Goal: Task Accomplishment & Management: Complete application form

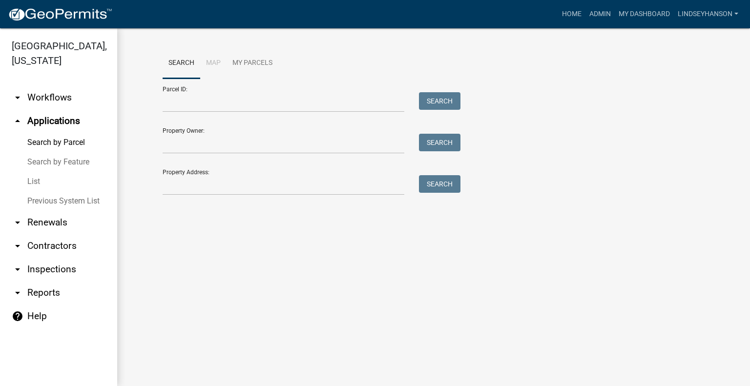
click at [51, 98] on link "arrow_drop_down Workflows" at bounding box center [58, 97] width 117 height 23
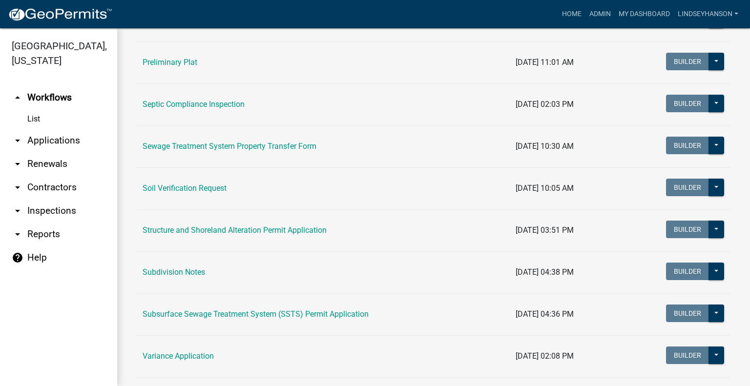
scroll to position [540, 0]
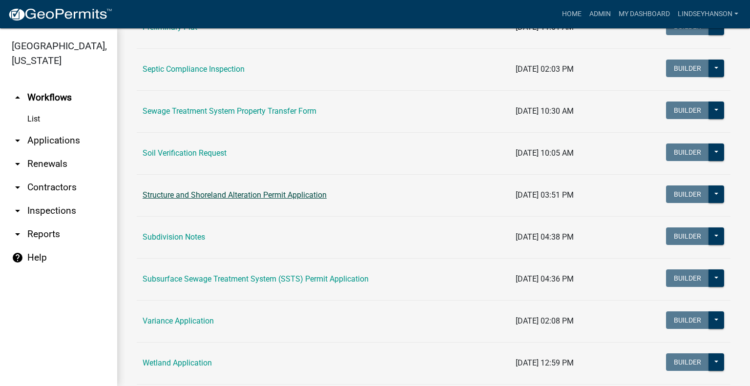
click at [270, 197] on link "Structure and Shoreland Alteration Permit Application" at bounding box center [235, 194] width 184 height 9
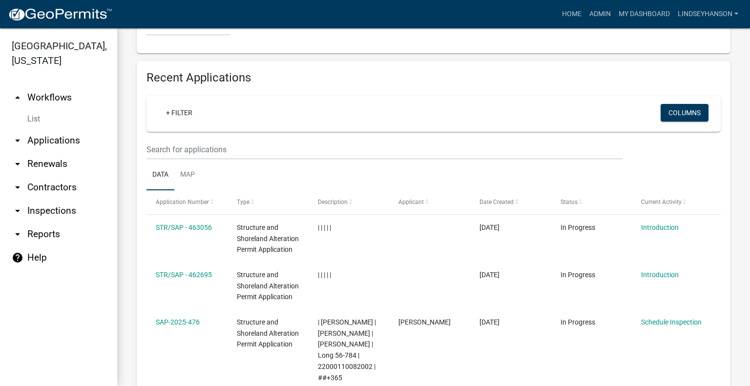
scroll to position [1084, 0]
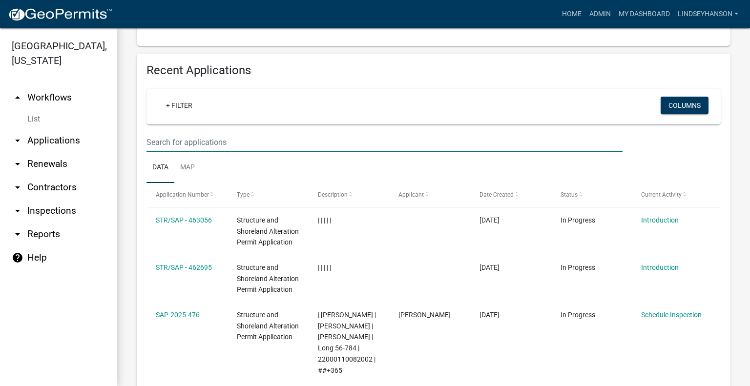
click at [352, 140] on input "text" at bounding box center [384, 142] width 476 height 20
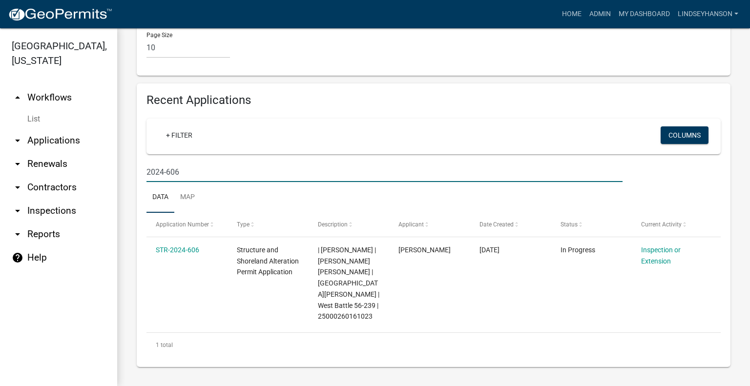
scroll to position [1054, 0]
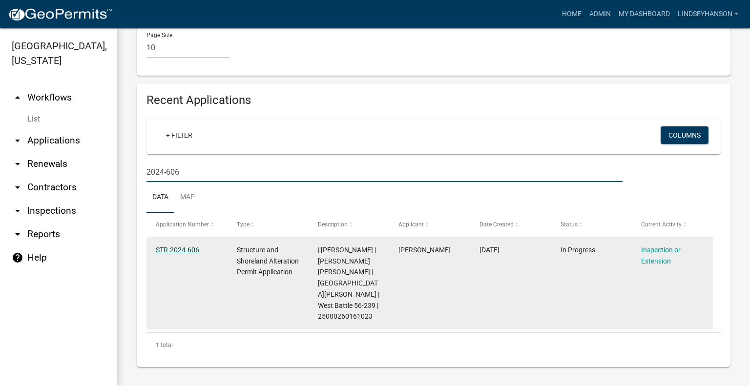
type input "2024-606"
click at [178, 249] on link "STR-2024-606" at bounding box center [177, 250] width 43 height 8
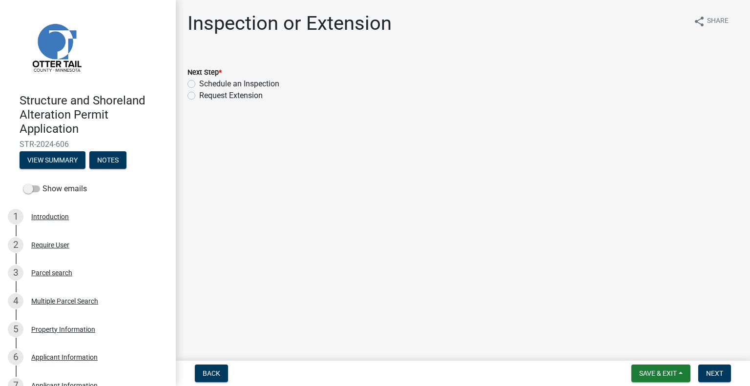
click at [261, 85] on label "Schedule an Inspection" at bounding box center [239, 84] width 80 height 12
click at [206, 84] on input "Schedule an Inspection" at bounding box center [202, 81] width 6 height 6
radio input "true"
click at [710, 371] on span "Next" at bounding box center [714, 374] width 17 height 8
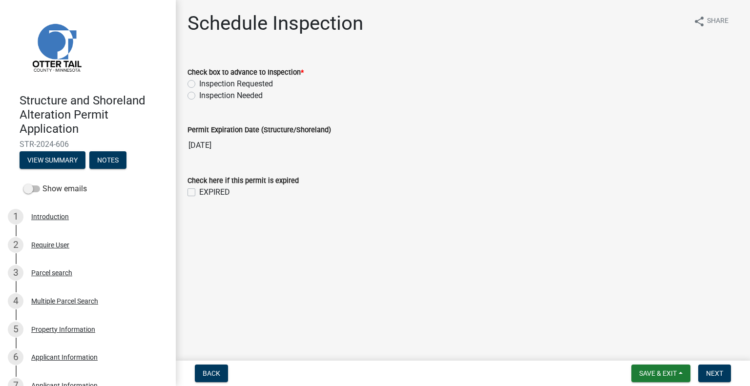
click at [232, 80] on label "Inspection Requested" at bounding box center [236, 84] width 74 height 12
click at [206, 80] on input "Inspection Requested" at bounding box center [202, 81] width 6 height 6
radio input "true"
click at [717, 373] on span "Next" at bounding box center [714, 374] width 17 height 8
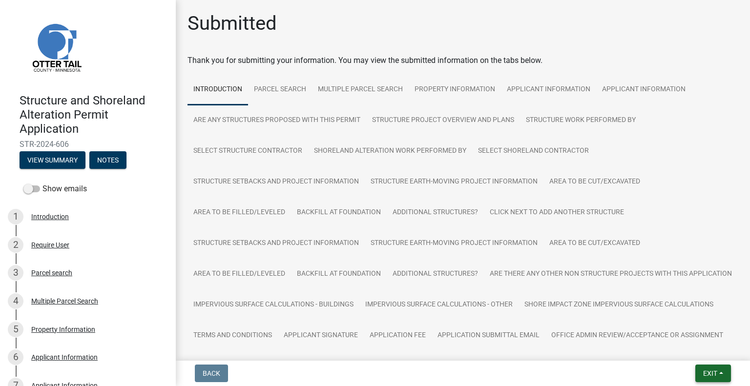
click at [712, 367] on button "Exit" at bounding box center [713, 374] width 36 height 18
click at [708, 357] on button "Save & Exit" at bounding box center [692, 347] width 78 height 23
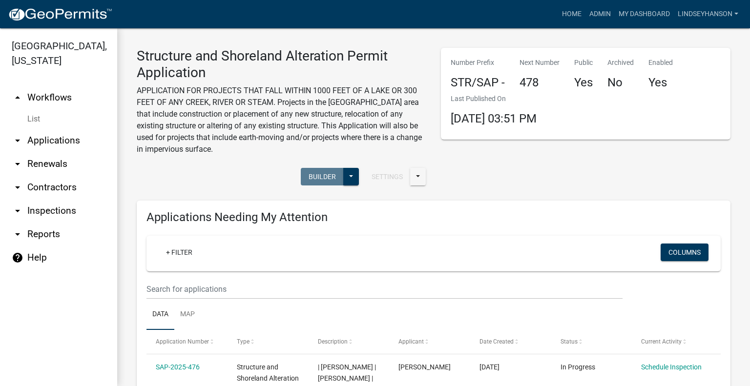
click at [50, 143] on link "arrow_drop_down Applications" at bounding box center [58, 140] width 117 height 23
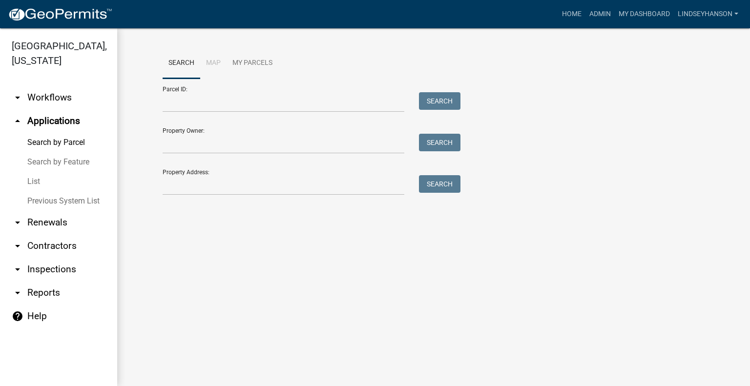
click at [62, 99] on link "arrow_drop_down Workflows" at bounding box center [58, 97] width 117 height 23
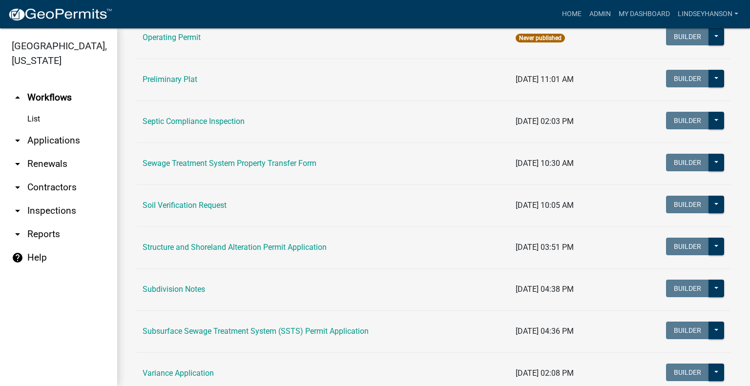
scroll to position [496, 0]
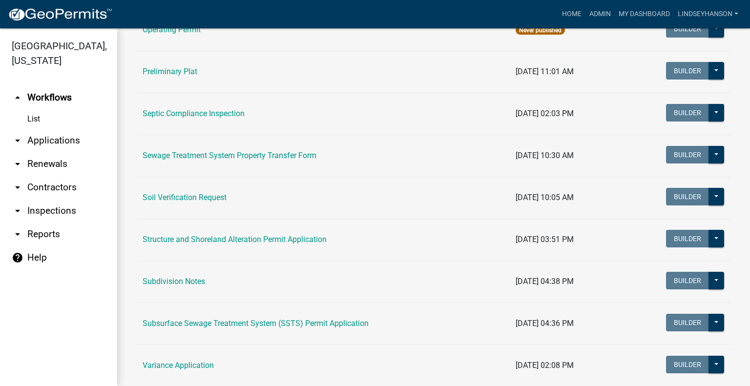
click at [212, 197] on link "Soil Verification Request" at bounding box center [185, 197] width 84 height 9
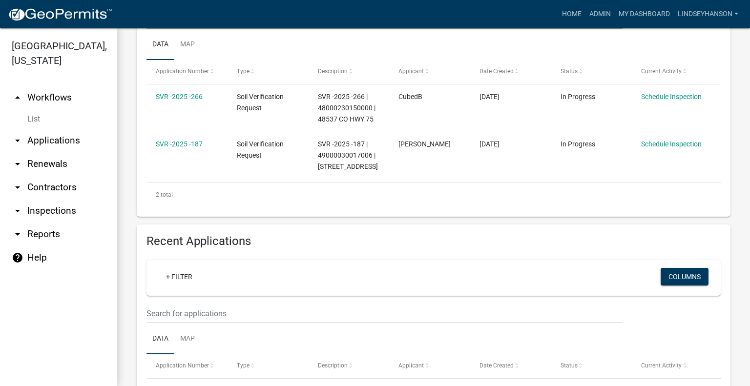
scroll to position [230, 0]
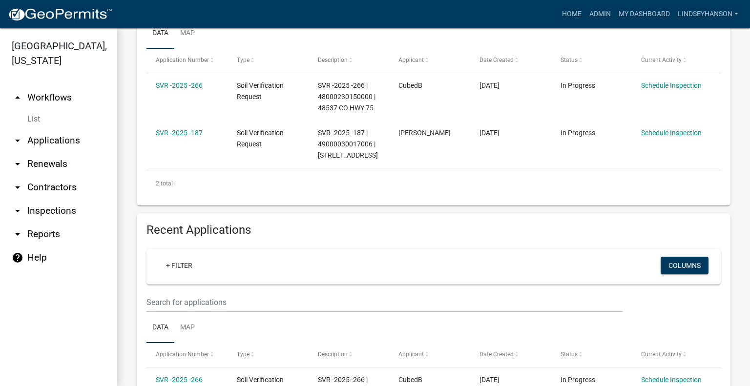
click at [76, 142] on link "arrow_drop_down Applications" at bounding box center [58, 140] width 117 height 23
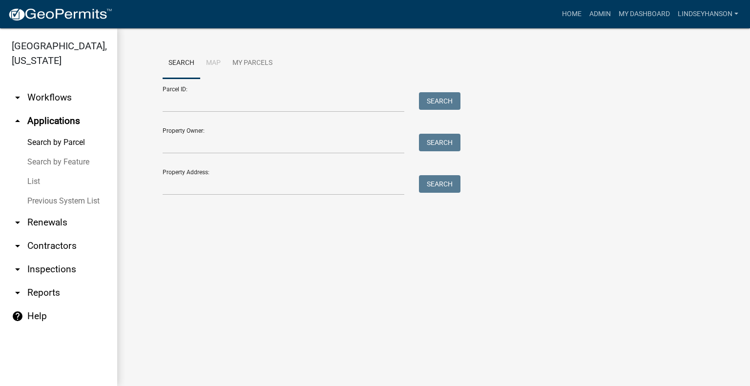
click at [59, 101] on link "arrow_drop_down Workflows" at bounding box center [58, 97] width 117 height 23
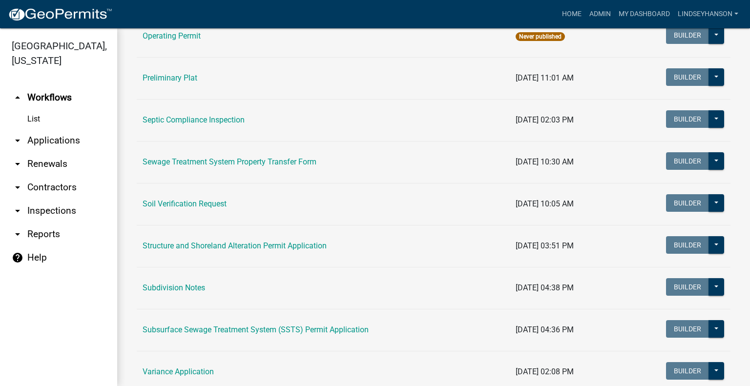
scroll to position [494, 0]
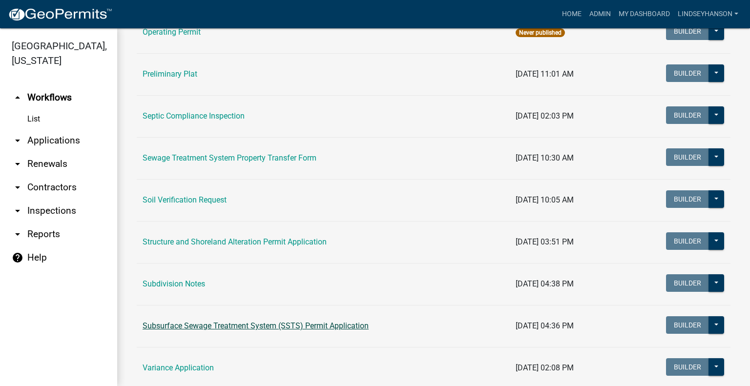
click at [276, 324] on link "Subsurface Sewage Treatment System (SSTS) Permit Application" at bounding box center [256, 325] width 226 height 9
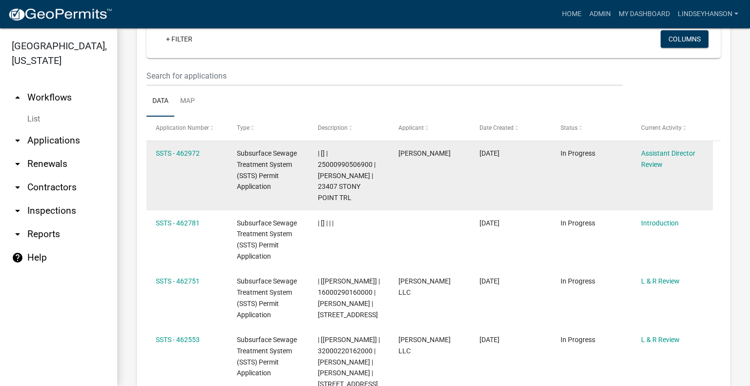
scroll to position [1071, 0]
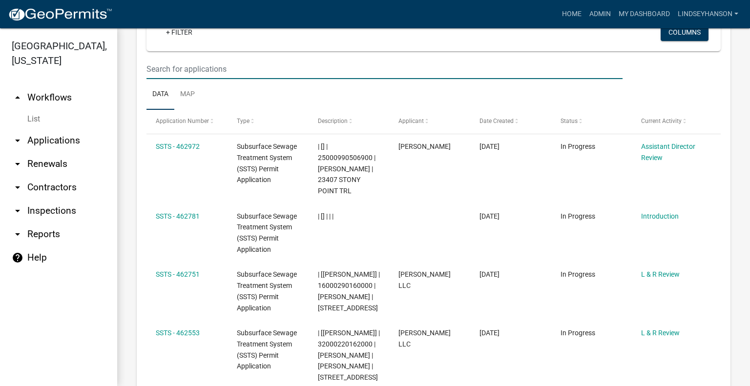
click at [216, 79] on input "text" at bounding box center [384, 69] width 476 height 20
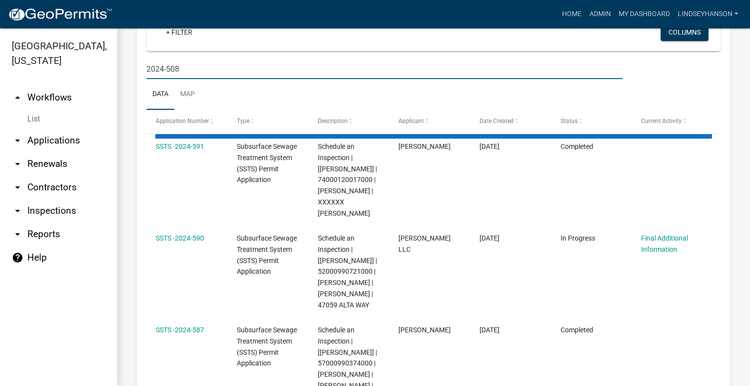
scroll to position [1023, 0]
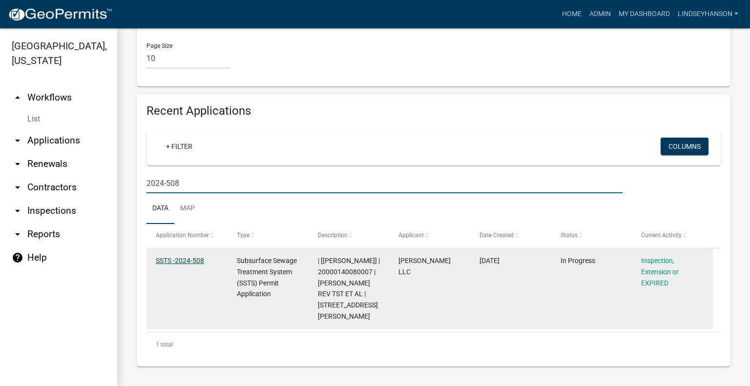
type input "2024-508"
click at [193, 261] on link "SSTS -2024-508" at bounding box center [180, 261] width 48 height 8
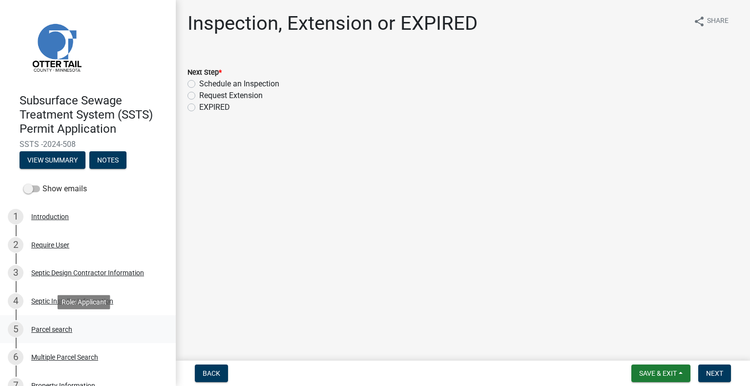
drag, startPoint x: 62, startPoint y: 328, endPoint x: 66, endPoint y: 324, distance: 5.9
click at [64, 327] on div "Parcel search" at bounding box center [51, 329] width 41 height 7
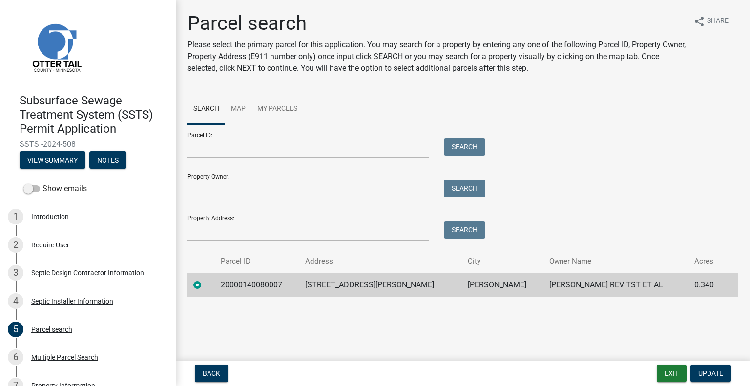
click at [246, 283] on td "20000140080007" at bounding box center [257, 285] width 85 height 24
copy td "20000140080007"
click at [385, 289] on td "43625 PAUL LAKE DR E" at bounding box center [380, 285] width 163 height 24
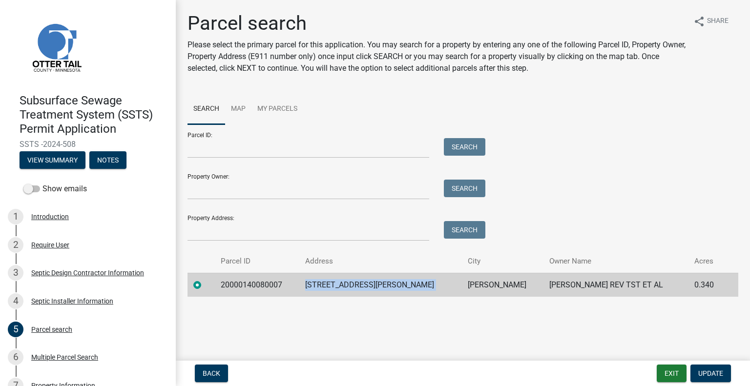
click at [385, 289] on td "43625 PAUL LAKE DR E" at bounding box center [380, 285] width 163 height 24
copy td "43625 PAUL LAKE DR E"
click at [471, 284] on td "PERHAM" at bounding box center [503, 285] width 82 height 24
copy td "PERHAM"
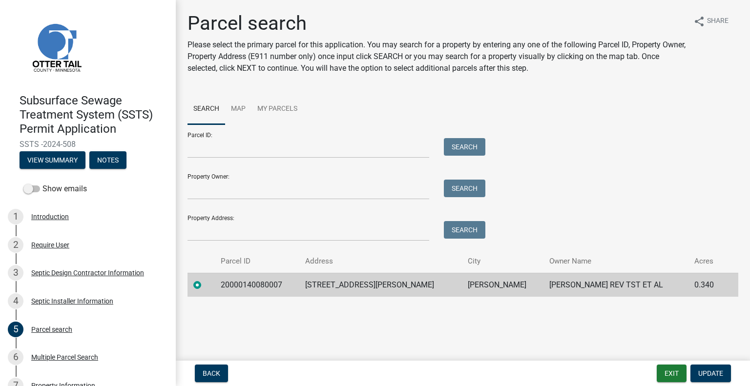
click at [565, 292] on td "RONALD J TOBKIN REV TST ET AL" at bounding box center [615, 285] width 145 height 24
click at [566, 285] on td "RONALD J TOBKIN REV TST ET AL" at bounding box center [615, 285] width 145 height 24
copy td "RONALD J TOBKIN REV TST ET AL"
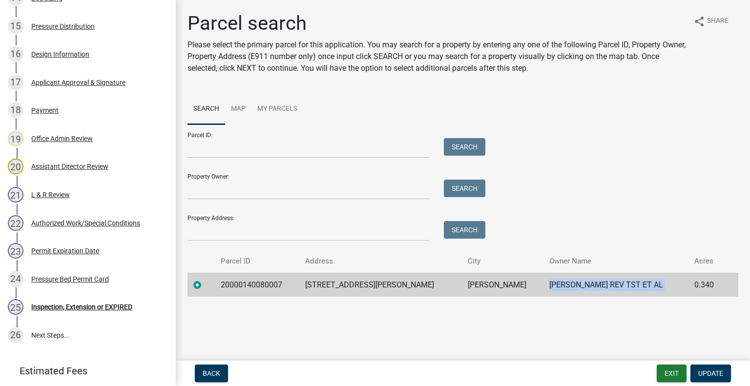
scroll to position [639, 0]
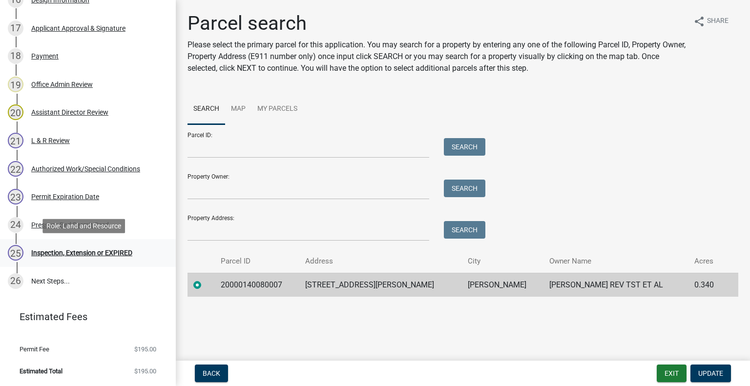
click at [92, 246] on div "25 Inspection, Extension or EXPIRED" at bounding box center [84, 253] width 152 height 16
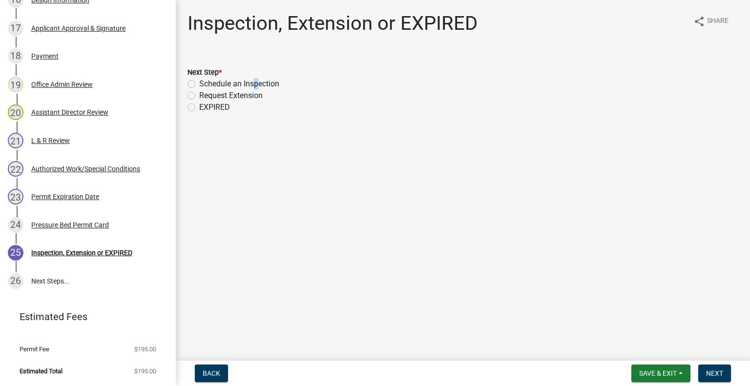
click at [252, 80] on label "Schedule an Inspection" at bounding box center [239, 84] width 80 height 12
click at [260, 83] on label "Schedule an Inspection" at bounding box center [239, 84] width 80 height 12
click at [206, 83] on input "Schedule an Inspection" at bounding box center [202, 81] width 6 height 6
radio input "true"
click at [720, 376] on span "Next" at bounding box center [714, 374] width 17 height 8
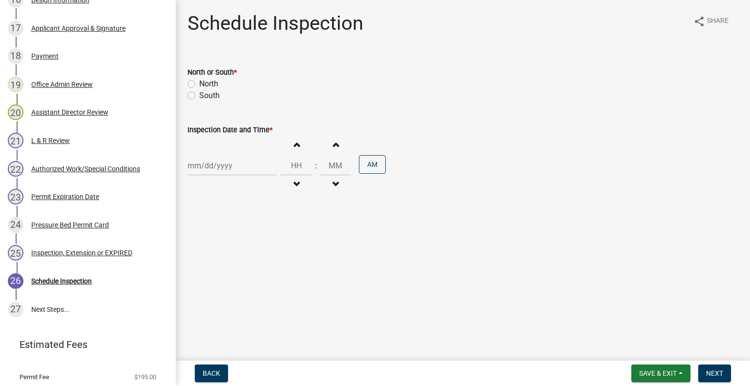
scroll to position [666, 0]
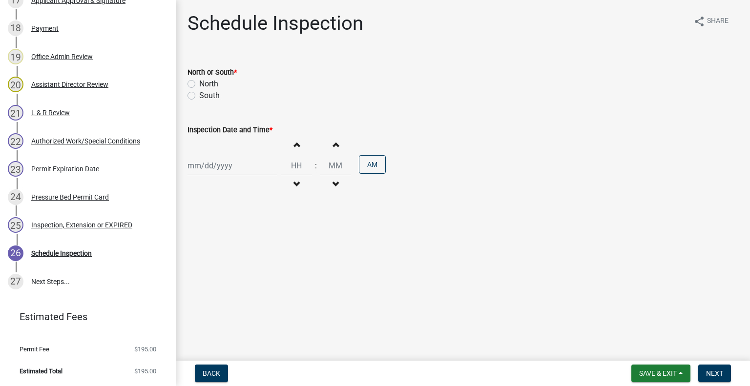
click at [208, 84] on label "North" at bounding box center [208, 84] width 19 height 12
click at [206, 84] on input "North" at bounding box center [202, 81] width 6 height 6
radio input "true"
click at [229, 169] on div at bounding box center [231, 166] width 89 height 20
select select "8"
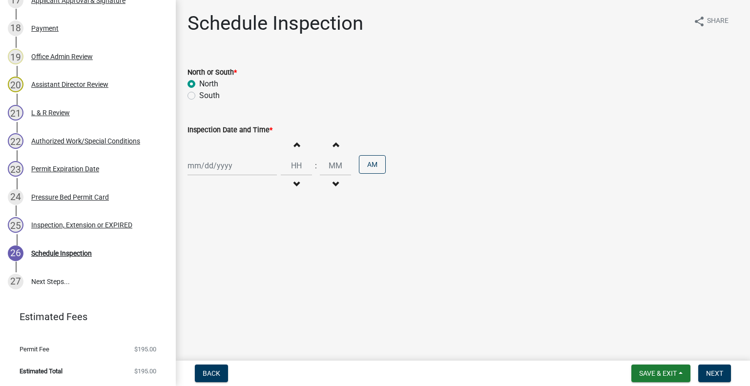
select select "2025"
click at [195, 262] on div "18" at bounding box center [197, 265] width 16 height 16
type input "08/18/2025"
click at [297, 143] on button "Increment hours" at bounding box center [296, 145] width 21 height 18
type input "01"
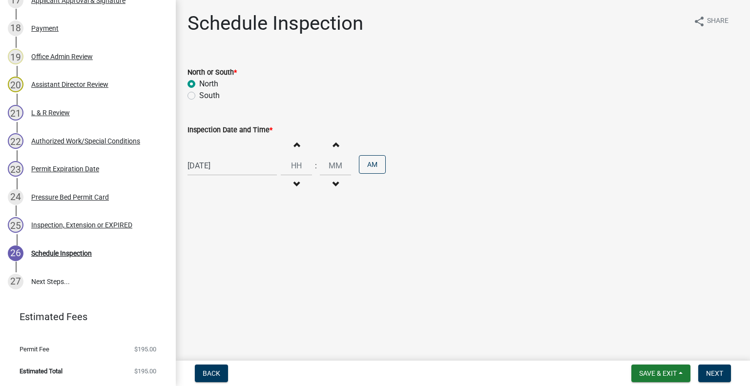
type input "00"
click at [297, 144] on button "Increment hours" at bounding box center [296, 145] width 21 height 18
type input "02"
click at [376, 163] on button "AM" at bounding box center [372, 164] width 27 height 19
click at [713, 368] on button "Next" at bounding box center [714, 374] width 33 height 18
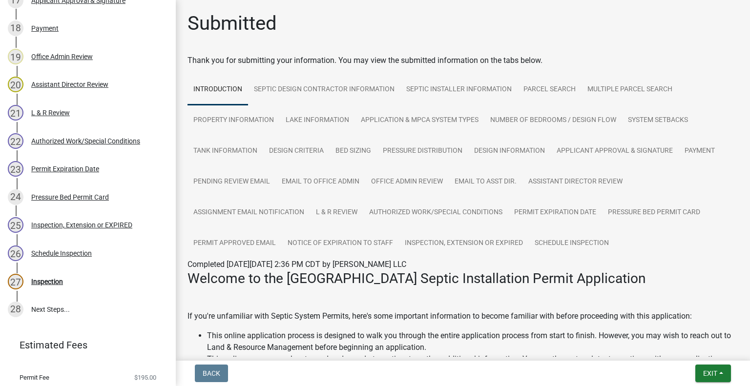
scroll to position [695, 0]
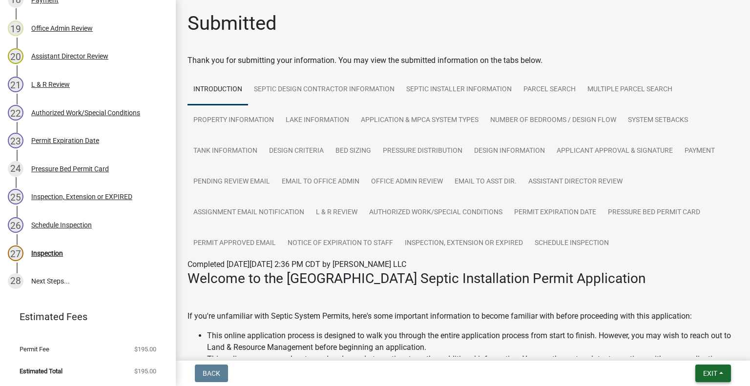
click at [701, 367] on button "Exit" at bounding box center [713, 374] width 36 height 18
click at [688, 343] on button "Save & Exit" at bounding box center [692, 347] width 78 height 23
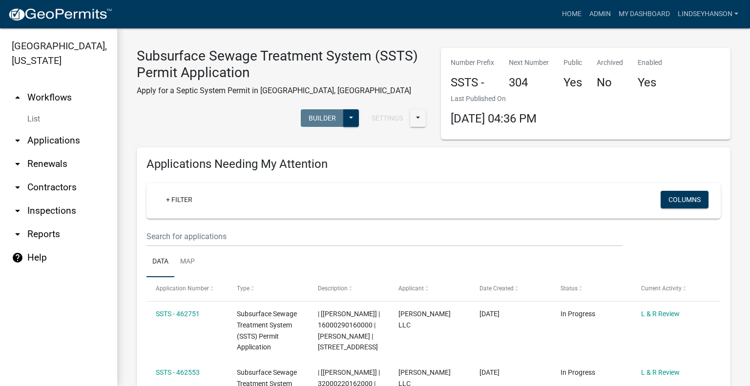
click at [70, 141] on link "arrow_drop_down Applications" at bounding box center [58, 140] width 117 height 23
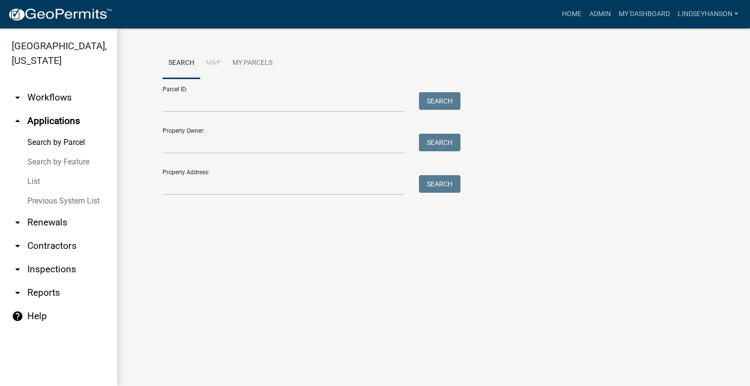
click at [61, 107] on link "arrow_drop_down Workflows" at bounding box center [58, 97] width 117 height 23
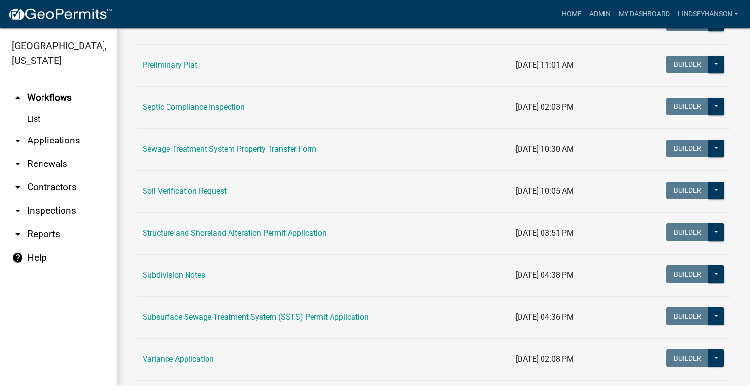
scroll to position [506, 0]
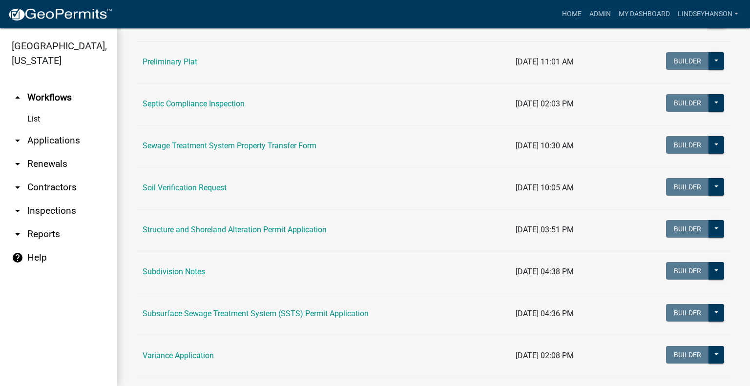
drag, startPoint x: 226, startPoint y: 308, endPoint x: 229, endPoint y: 301, distance: 8.1
click at [227, 309] on link "Subsurface Sewage Treatment System (SSTS) Permit Application" at bounding box center [256, 313] width 226 height 9
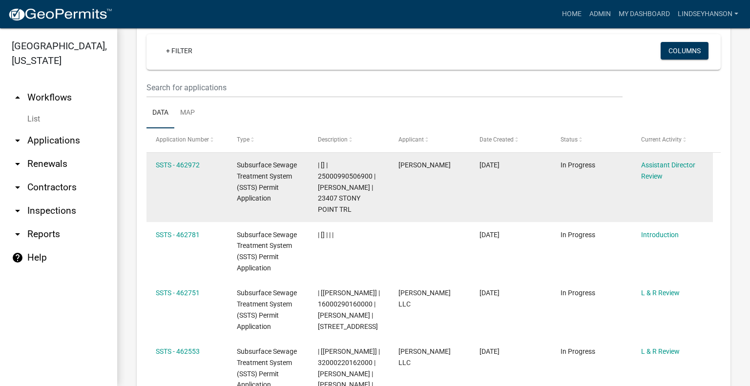
scroll to position [1059, 0]
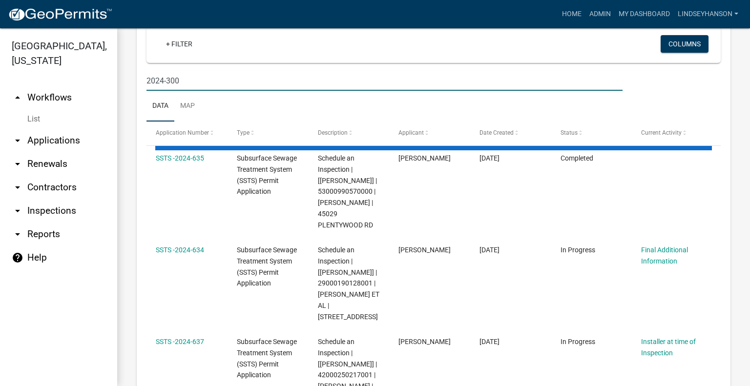
scroll to position [1012, 0]
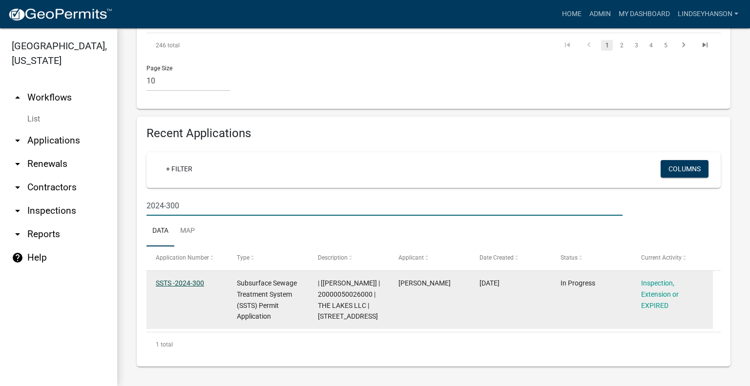
type input "2024-300"
click at [185, 279] on link "SSTS -2024-300" at bounding box center [180, 283] width 48 height 8
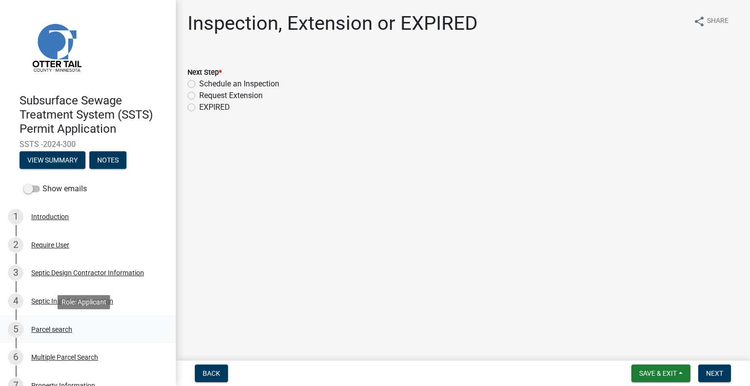
click at [70, 331] on div "Parcel search" at bounding box center [51, 329] width 41 height 7
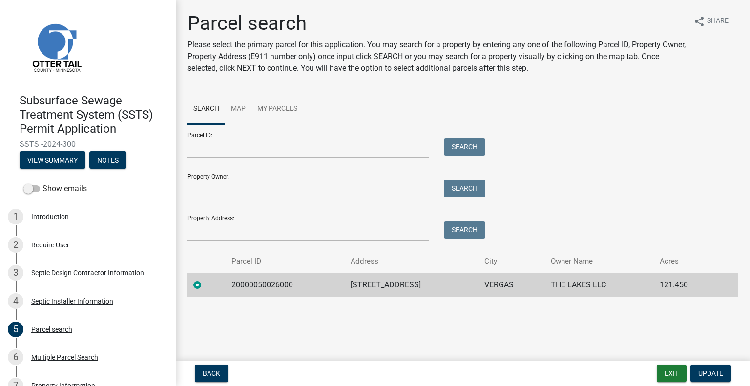
click at [257, 286] on td "20000050026000" at bounding box center [285, 285] width 119 height 24
copy td "20000050026000"
click at [366, 281] on td "44996 HEART LAKE RD" at bounding box center [411, 285] width 133 height 24
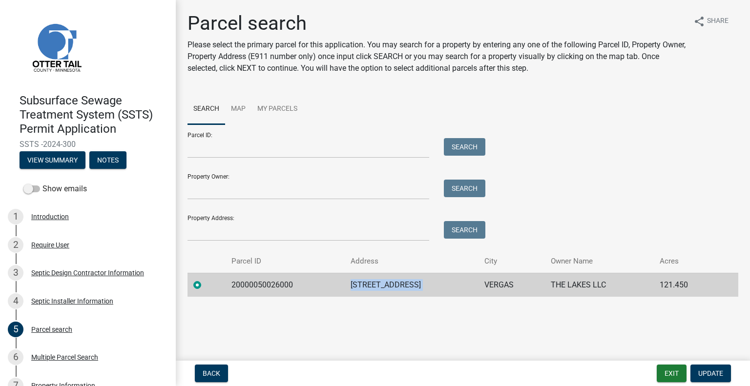
click at [366, 281] on td "44996 HEART LAKE RD" at bounding box center [411, 285] width 133 height 24
copy td "44996 HEART LAKE RD"
click at [513, 283] on td "VERGAS" at bounding box center [511, 285] width 67 height 24
copy td "VERGAS"
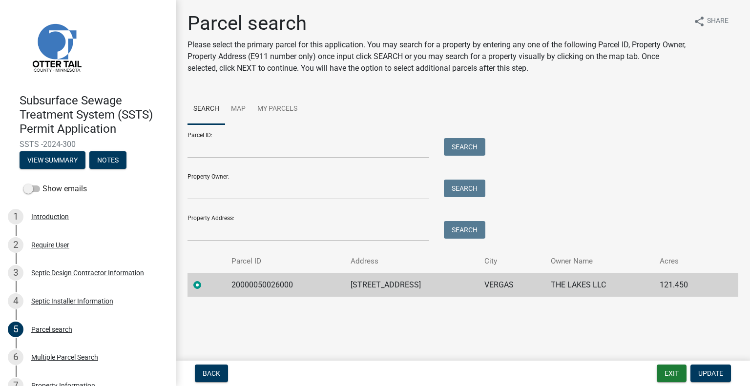
click at [592, 283] on td "THE LAKES LLC" at bounding box center [599, 285] width 109 height 24
copy td "THE LAKES LLC"
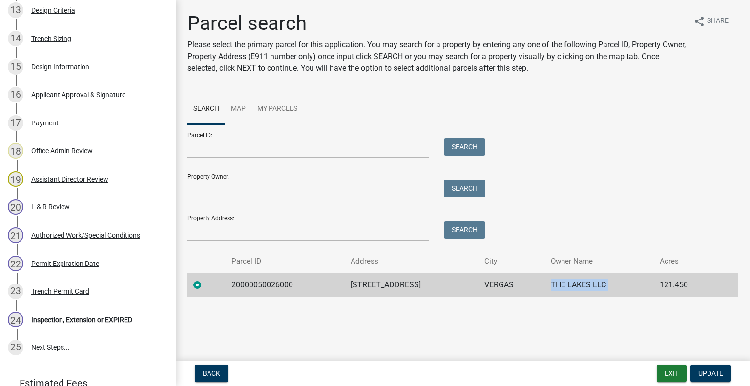
scroll to position [610, 0]
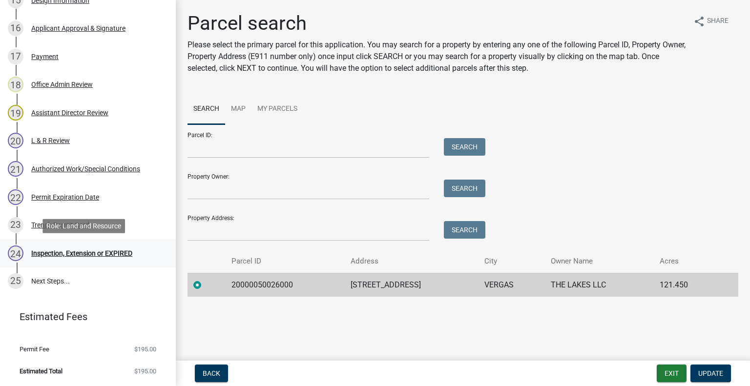
click at [112, 257] on div "24 Inspection, Extension or EXPIRED" at bounding box center [84, 254] width 152 height 16
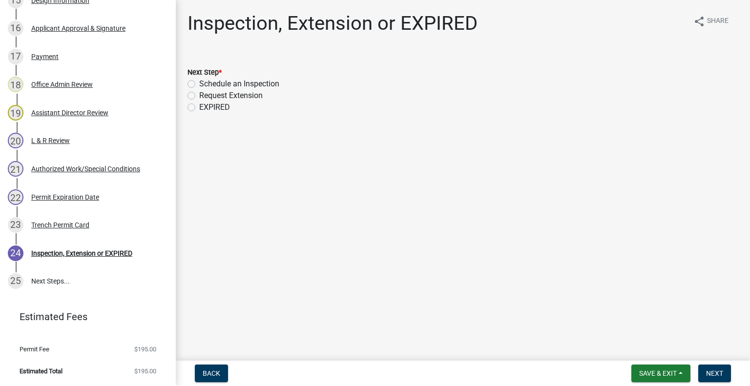
click at [239, 80] on label "Schedule an Inspection" at bounding box center [239, 84] width 80 height 12
click at [206, 80] on input "Schedule an Inspection" at bounding box center [202, 81] width 6 height 6
radio input "true"
click at [726, 374] on button "Next" at bounding box center [714, 374] width 33 height 18
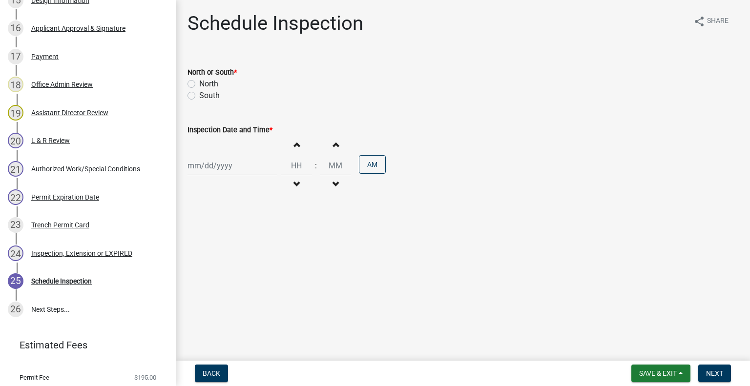
scroll to position [639, 0]
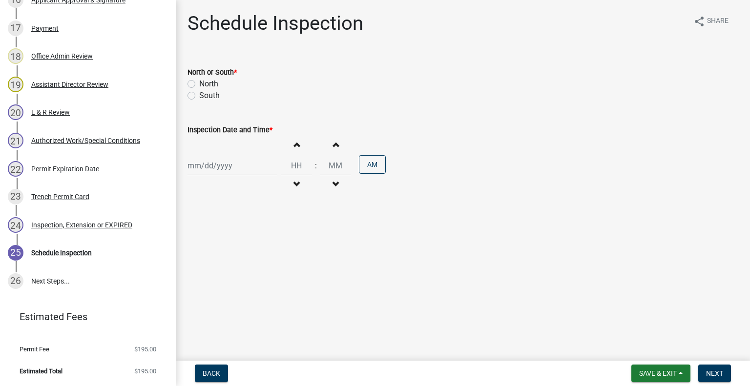
click at [202, 84] on label "North" at bounding box center [208, 84] width 19 height 12
click at [202, 84] on input "North" at bounding box center [202, 81] width 6 height 6
radio input "true"
select select "8"
select select "2025"
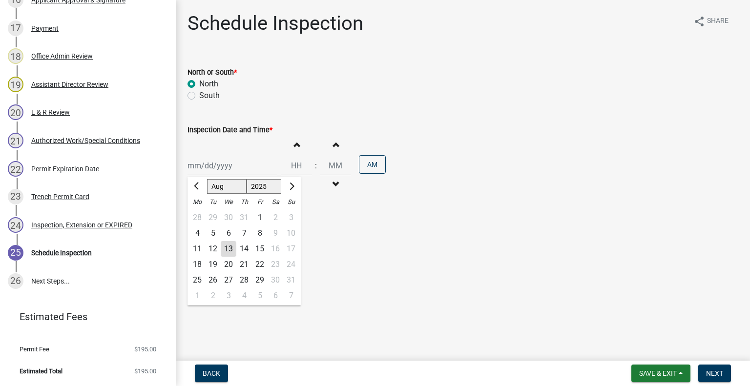
click at [228, 166] on div "Jan Feb Mar Apr May Jun Jul Aug Sep Oct Nov Dec 1525 1526 1527 1528 1529 1530 1…" at bounding box center [231, 166] width 89 height 20
click at [211, 267] on div "19" at bounding box center [213, 265] width 16 height 16
type input "08/19/2025"
click at [295, 181] on button "Decrement hours" at bounding box center [296, 185] width 21 height 18
type input "11"
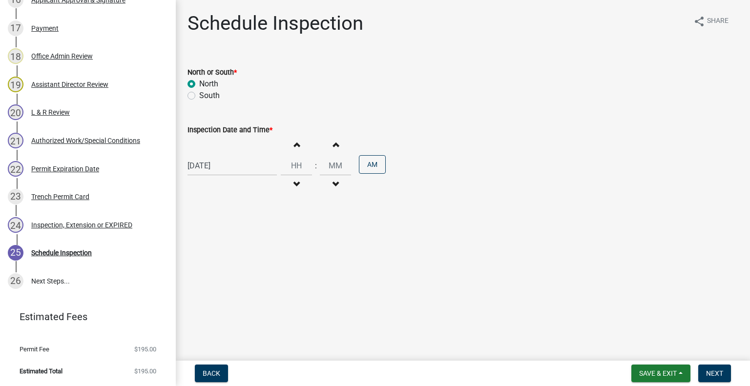
type input "00"
click at [294, 146] on span "button" at bounding box center [296, 145] width 5 height 8
click at [287, 146] on button "Increment hours" at bounding box center [296, 145] width 21 height 18
type input "01"
click at [362, 163] on button "AM" at bounding box center [372, 164] width 27 height 19
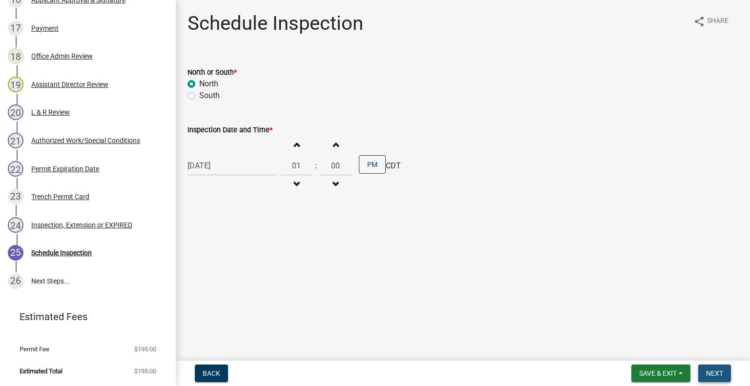
click at [709, 369] on button "Next" at bounding box center [714, 374] width 33 height 18
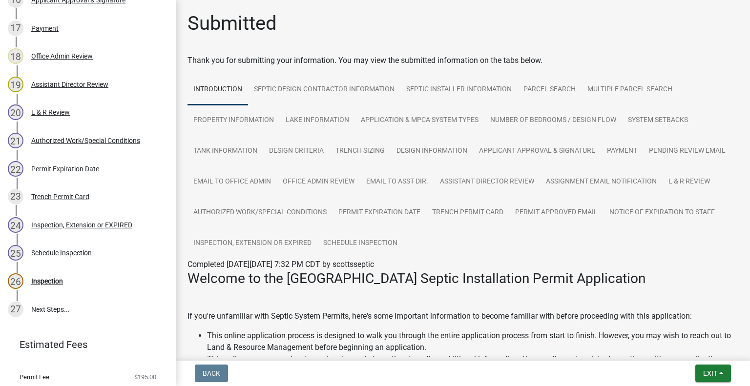
scroll to position [666, 0]
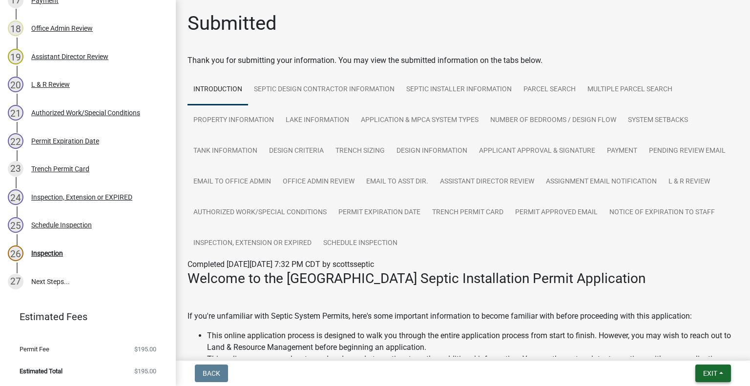
click at [714, 372] on span "Exit" at bounding box center [710, 374] width 14 height 8
click at [689, 350] on button "Save & Exit" at bounding box center [692, 347] width 78 height 23
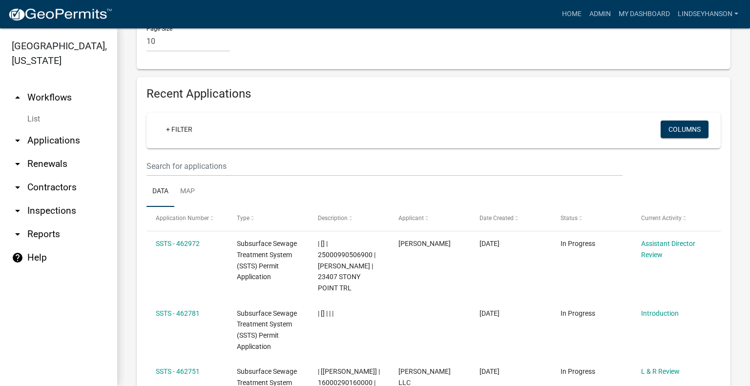
scroll to position [978, 0]
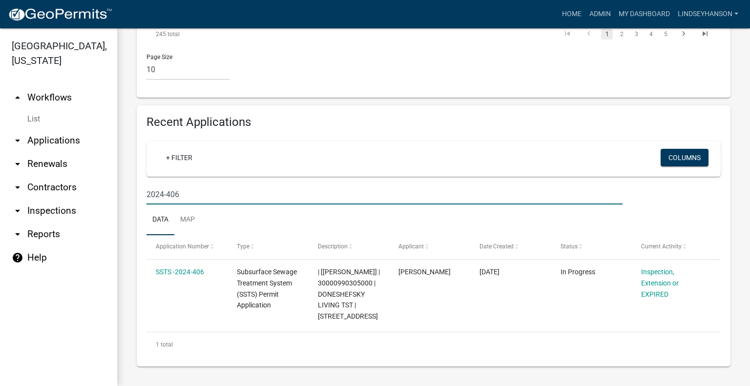
type input "2024-406"
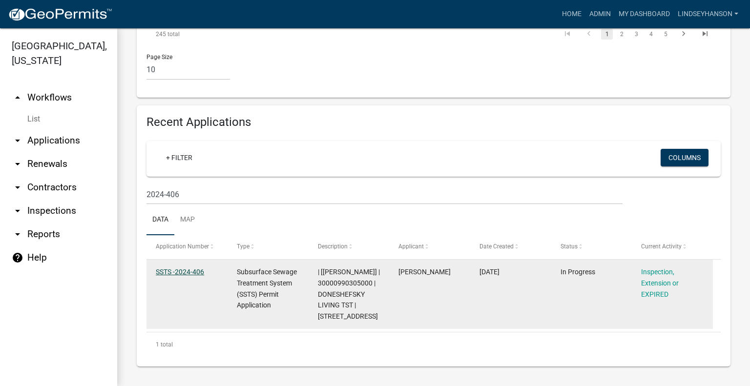
click at [180, 276] on link "SSTS -2024-406" at bounding box center [180, 272] width 48 height 8
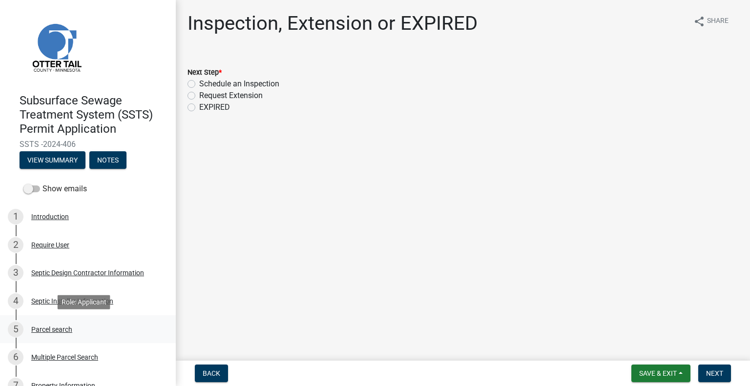
click at [79, 331] on div "5 Parcel search" at bounding box center [84, 330] width 152 height 16
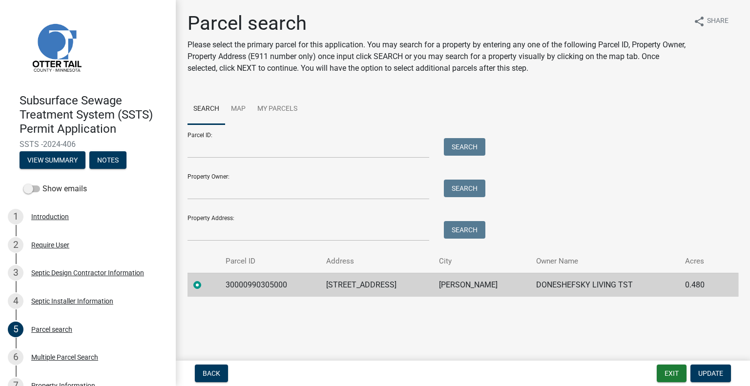
click at [264, 280] on td "30000990305000" at bounding box center [270, 285] width 101 height 24
copy td "30000990305000"
click at [383, 283] on td "45138 LITTLE PINE RD N" at bounding box center [376, 285] width 113 height 24
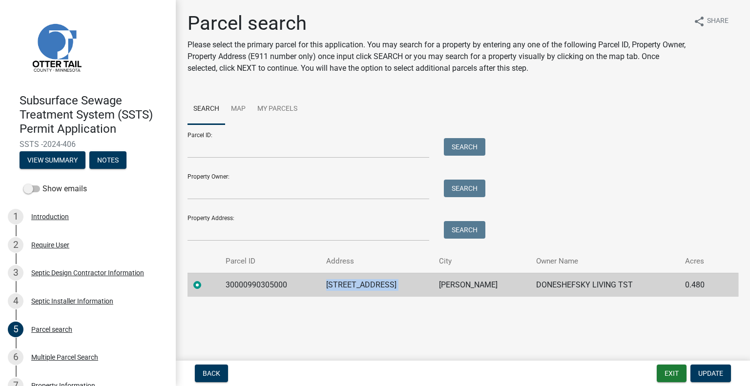
click at [383, 283] on td "45138 LITTLE PINE RD N" at bounding box center [376, 285] width 113 height 24
copy td "45138 LITTLE PINE RD N"
click at [486, 289] on td "PERHAM" at bounding box center [481, 285] width 97 height 24
click at [486, 288] on td "PERHAM" at bounding box center [481, 285] width 97 height 24
click at [582, 284] on td "DONESHEFSKY LIVING TST" at bounding box center [604, 285] width 149 height 24
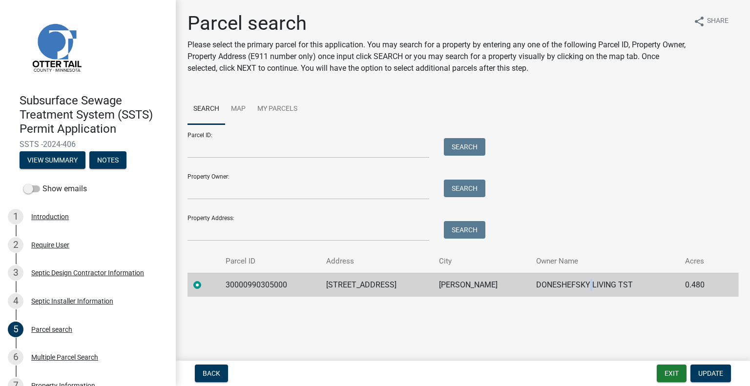
click at [582, 284] on td "DONESHEFSKY LIVING TST" at bounding box center [604, 285] width 149 height 24
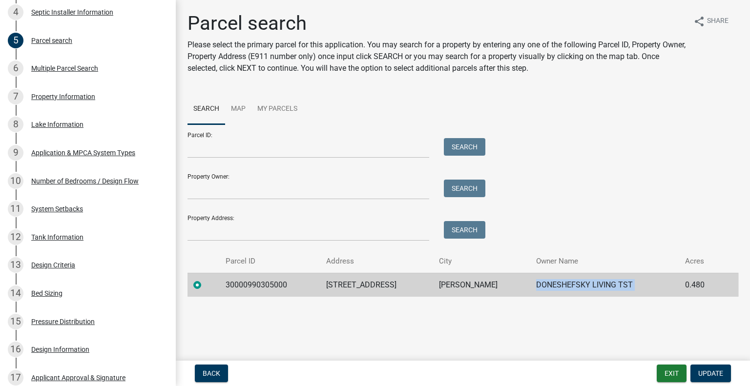
scroll to position [639, 0]
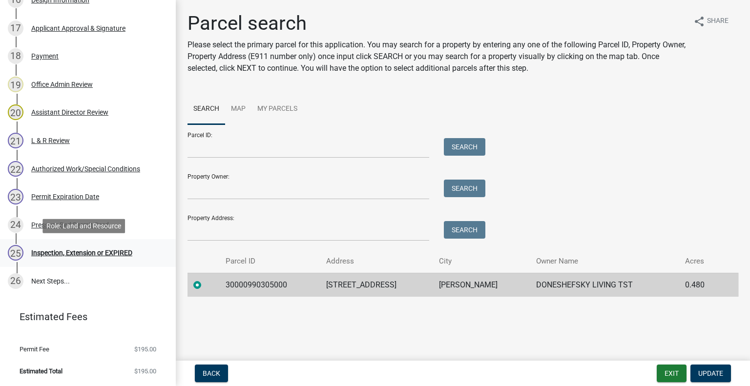
click at [87, 248] on div "25 Inspection, Extension or EXPIRED" at bounding box center [84, 253] width 152 height 16
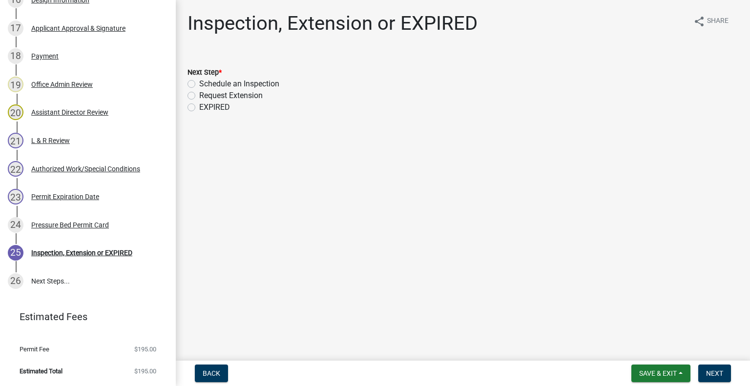
click at [251, 83] on label "Schedule an Inspection" at bounding box center [239, 84] width 80 height 12
click at [206, 83] on input "Schedule an Inspection" at bounding box center [202, 81] width 6 height 6
radio input "true"
click at [709, 372] on span "Next" at bounding box center [714, 374] width 17 height 8
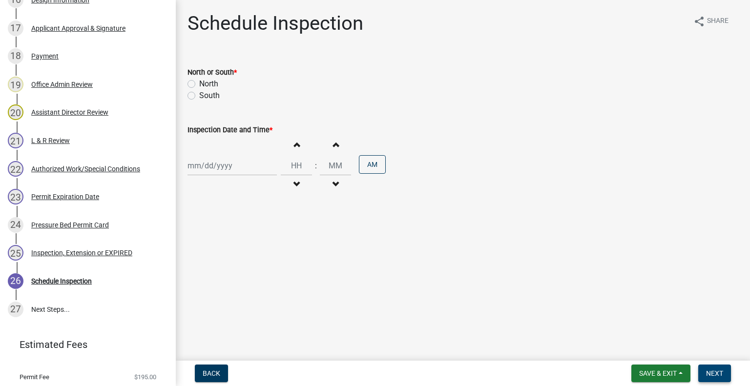
scroll to position [666, 0]
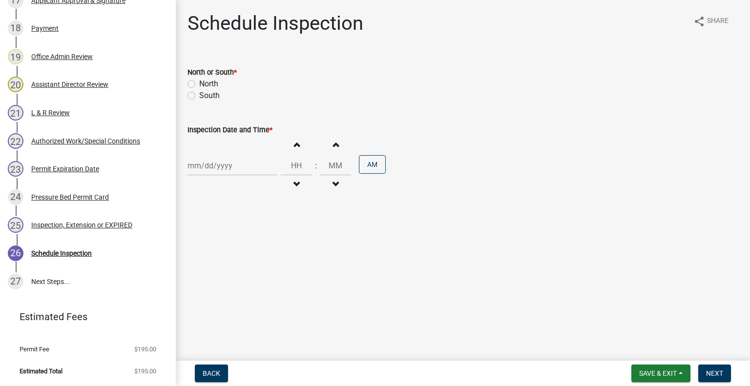
click at [201, 78] on label "North" at bounding box center [208, 84] width 19 height 12
click at [201, 78] on input "North" at bounding box center [202, 81] width 6 height 6
radio input "true"
click at [223, 166] on div at bounding box center [231, 166] width 89 height 20
select select "8"
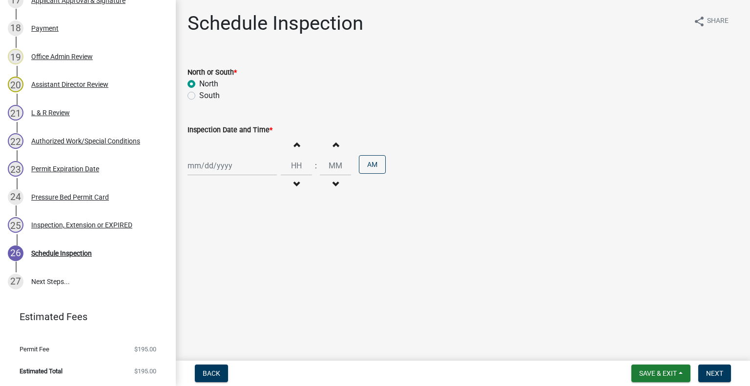
select select "2025"
click at [227, 264] on div "20" at bounding box center [229, 265] width 16 height 16
type input "08/20/2025"
click at [208, 162] on div "08/20/2025" at bounding box center [231, 166] width 89 height 20
select select "8"
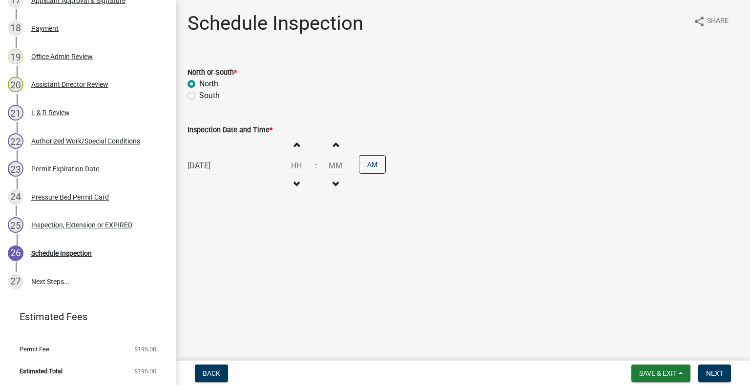
select select "2025"
click at [334, 255] on main "Schedule Inspection share Share North or South * North South Inspection Date an…" at bounding box center [463, 178] width 574 height 357
click at [294, 183] on span "button" at bounding box center [296, 185] width 5 height 8
type input "11"
type input "00"
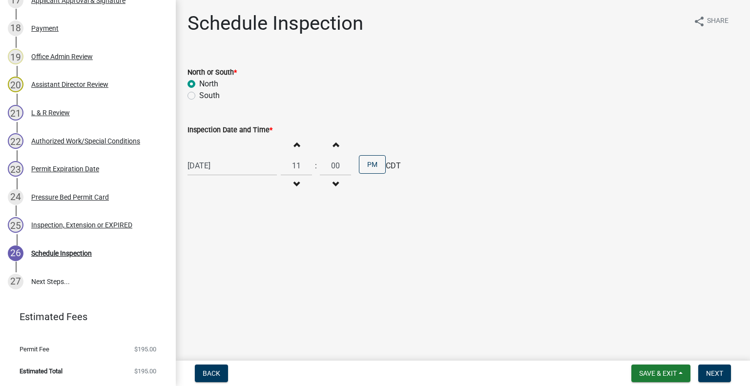
click at [294, 146] on span "button" at bounding box center [296, 145] width 5 height 8
type input "02"
click at [368, 169] on button "AM" at bounding box center [372, 164] width 27 height 19
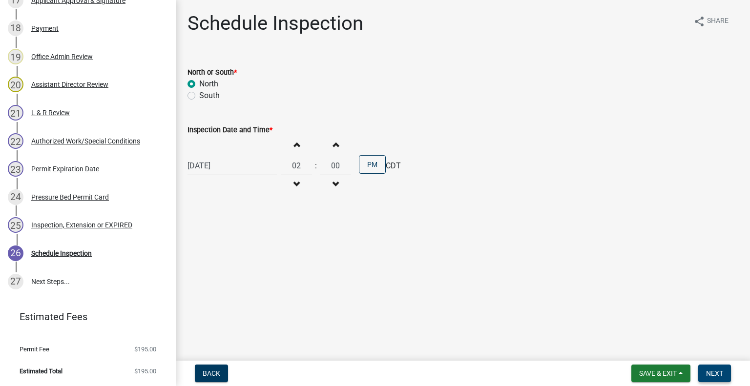
click at [711, 369] on button "Next" at bounding box center [714, 374] width 33 height 18
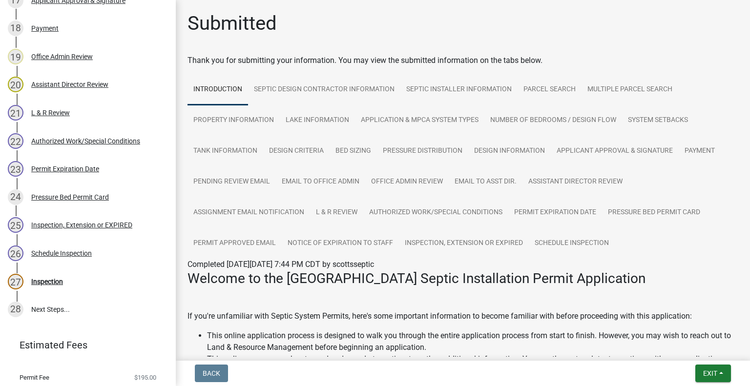
scroll to position [695, 0]
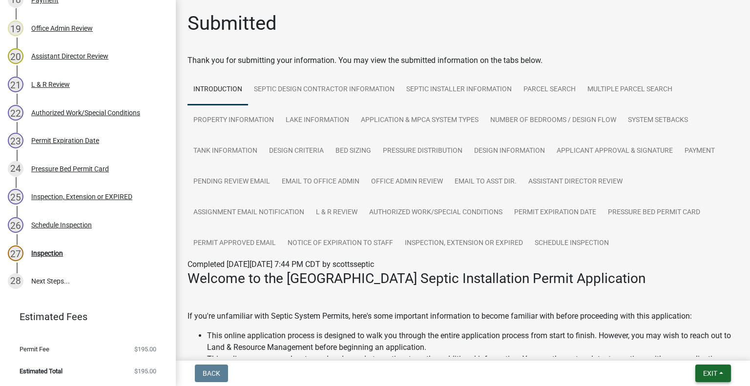
drag, startPoint x: 703, startPoint y: 375, endPoint x: 698, endPoint y: 377, distance: 5.7
click at [700, 377] on button "Exit" at bounding box center [713, 374] width 36 height 18
click at [688, 351] on button "Save & Exit" at bounding box center [692, 347] width 78 height 23
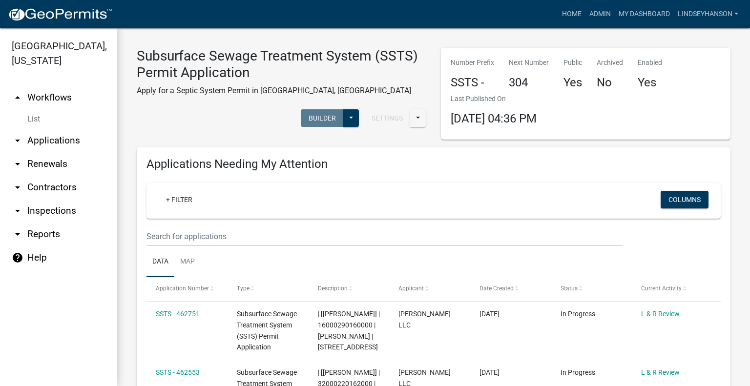
click at [40, 140] on link "arrow_drop_down Applications" at bounding box center [58, 140] width 117 height 23
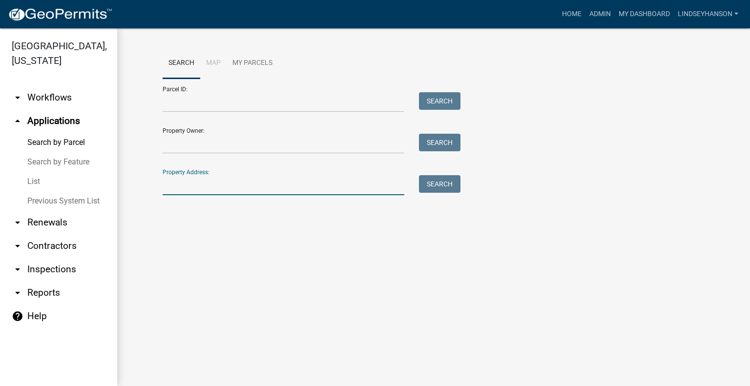
click at [248, 185] on input "Property Address:" at bounding box center [284, 185] width 242 height 20
click at [220, 141] on input "Property Owner:" at bounding box center [284, 144] width 242 height 20
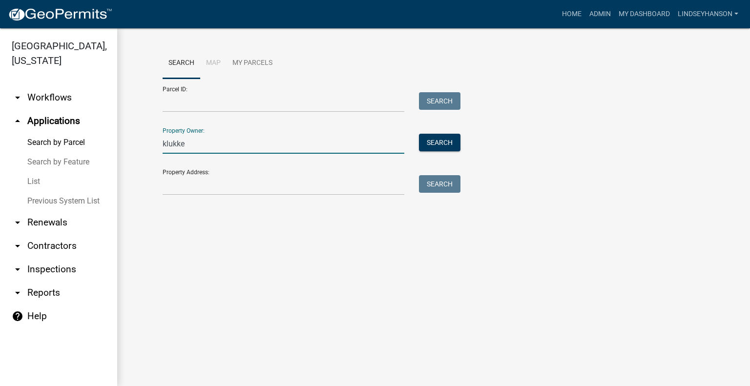
type input "klukken"
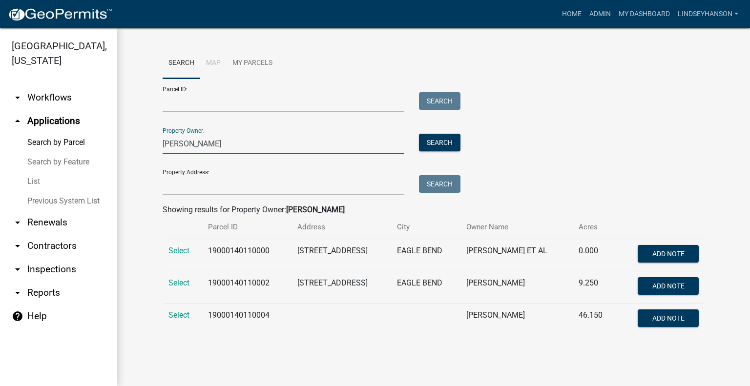
click at [213, 148] on input "klukken" at bounding box center [284, 144] width 242 height 20
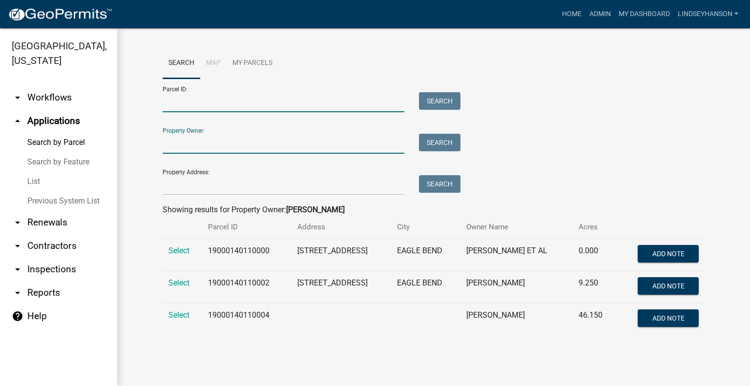
click at [210, 103] on input "Parcel ID:" at bounding box center [284, 102] width 242 height 20
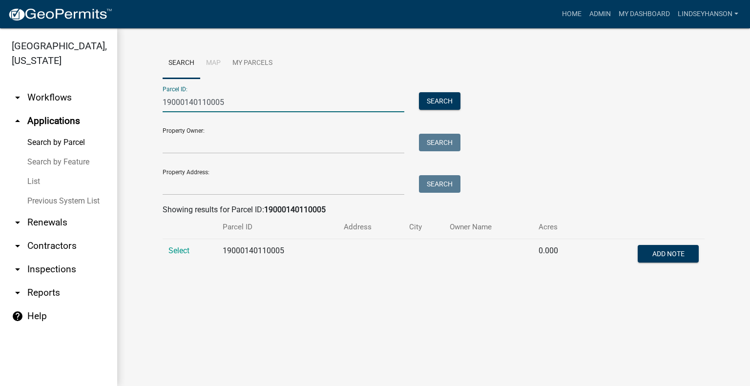
type input "19000140110005"
click at [181, 246] on td "Select" at bounding box center [190, 255] width 54 height 32
click at [179, 250] on span "Select" at bounding box center [178, 250] width 21 height 9
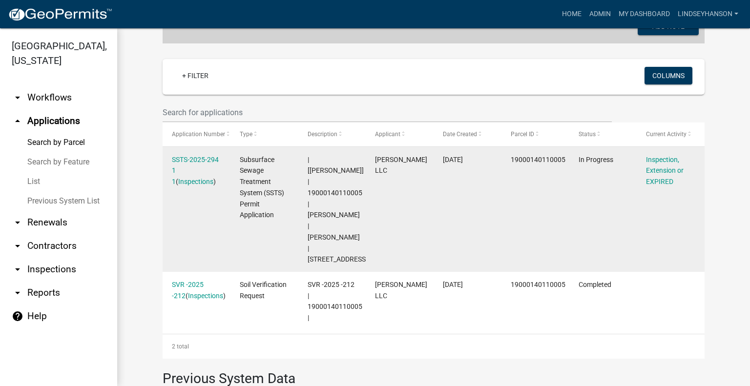
scroll to position [244, 0]
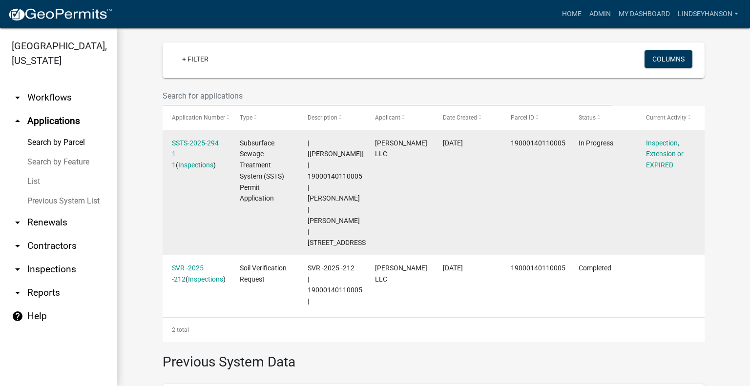
click at [186, 138] on div "SSTS-2025-294 1 1 ( Inspections )" at bounding box center [196, 154] width 49 height 33
click at [184, 142] on link "SSTS-2025-294 1 1" at bounding box center [195, 154] width 47 height 30
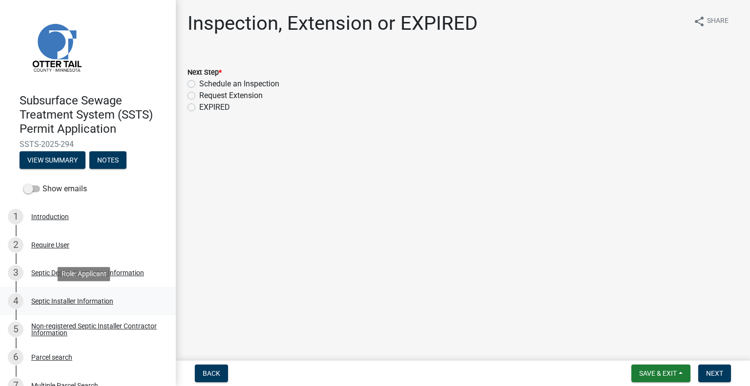
click at [66, 299] on div "Septic Installer Information" at bounding box center [72, 301] width 82 height 7
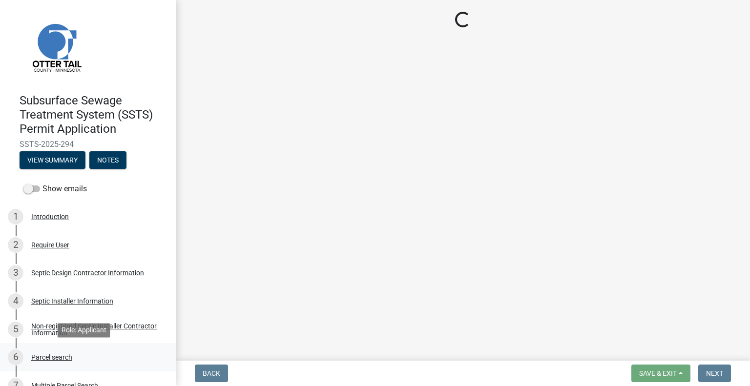
click at [73, 359] on div "6 Parcel search" at bounding box center [84, 358] width 152 height 16
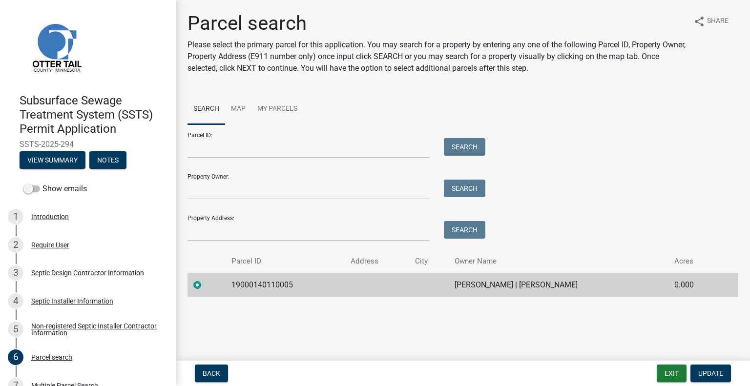
click at [260, 277] on td "19000140110005" at bounding box center [285, 285] width 119 height 24
click at [496, 285] on td "DYLAN KLUKKEN | MAIZY LINDNER" at bounding box center [558, 285] width 219 height 24
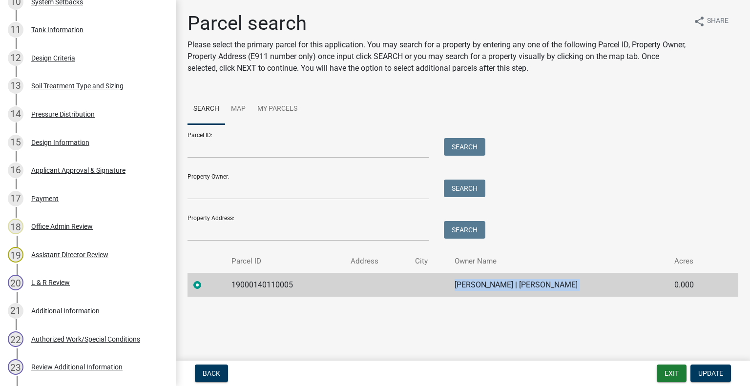
scroll to position [666, 0]
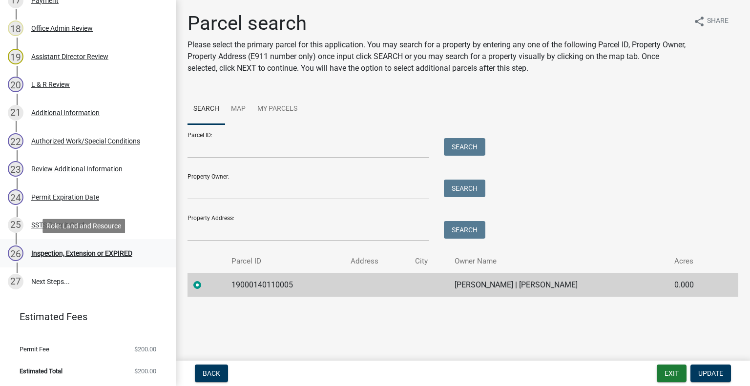
click at [126, 252] on div "Inspection, Extension or EXPIRED" at bounding box center [81, 253] width 101 height 7
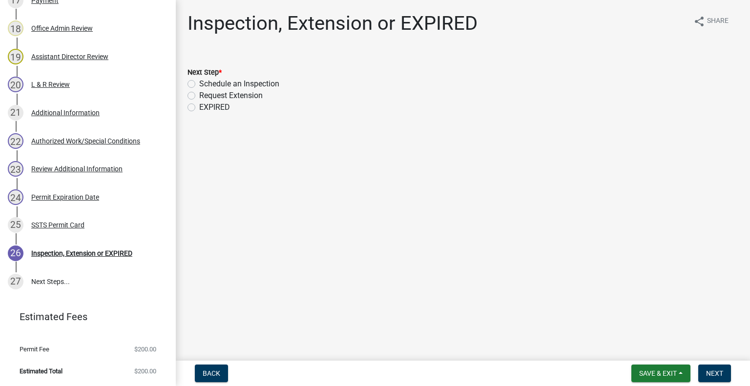
click at [233, 80] on label "Schedule an Inspection" at bounding box center [239, 84] width 80 height 12
click at [206, 80] on input "Schedule an Inspection" at bounding box center [202, 81] width 6 height 6
radio input "true"
click at [715, 376] on span "Next" at bounding box center [714, 374] width 17 height 8
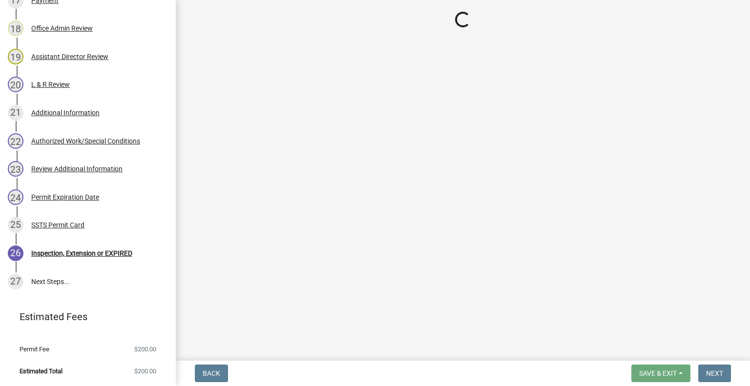
scroll to position [695, 0]
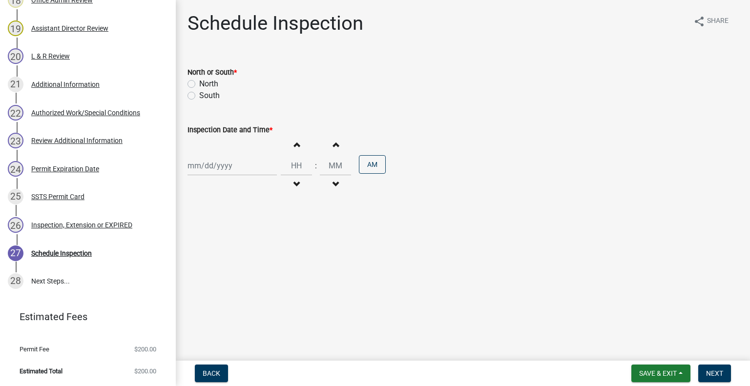
click at [199, 99] on label "South" at bounding box center [209, 96] width 21 height 12
click at [199, 96] on input "South" at bounding box center [202, 93] width 6 height 6
radio input "true"
click at [211, 164] on div at bounding box center [231, 166] width 89 height 20
select select "8"
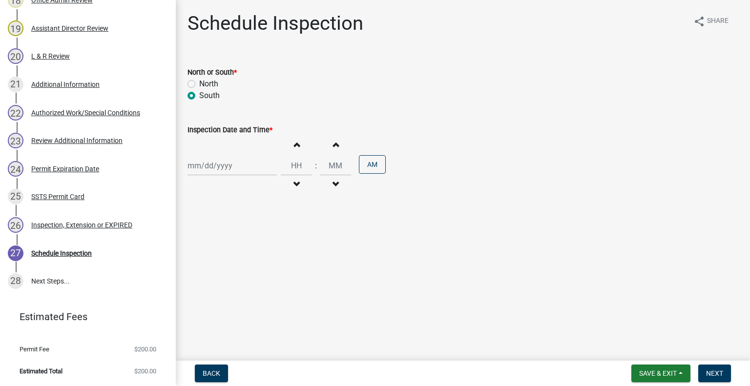
select select "2025"
click at [244, 248] on div "14" at bounding box center [244, 249] width 16 height 16
type input "08/14/2025"
click at [296, 181] on button "Decrement hours" at bounding box center [296, 185] width 21 height 18
type input "11"
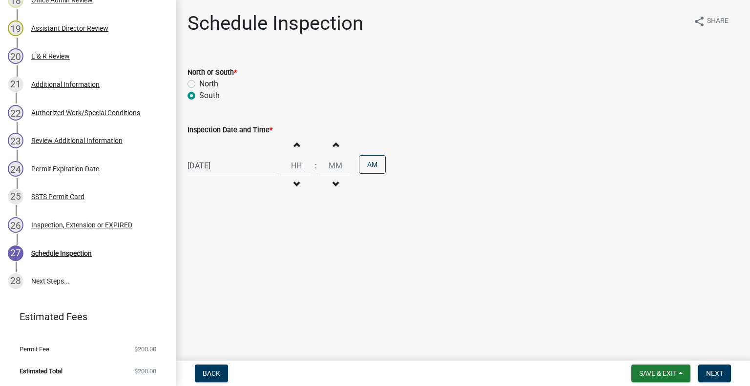
type input "00"
click at [370, 168] on button "PM" at bounding box center [372, 164] width 27 height 19
click at [722, 370] on span "Next" at bounding box center [714, 374] width 17 height 8
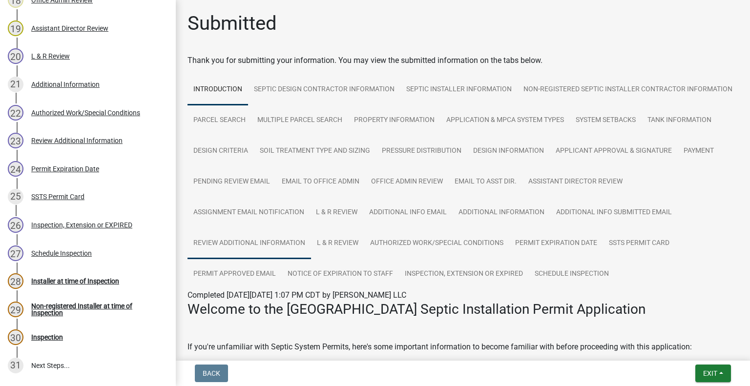
scroll to position [779, 0]
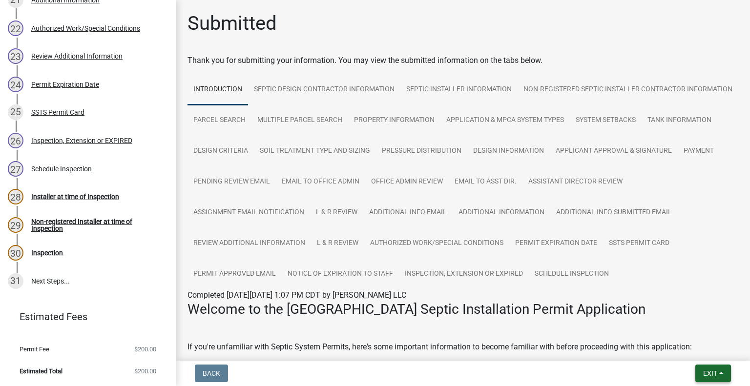
click at [713, 371] on span "Exit" at bounding box center [710, 374] width 14 height 8
click at [683, 348] on button "Save & Exit" at bounding box center [692, 347] width 78 height 23
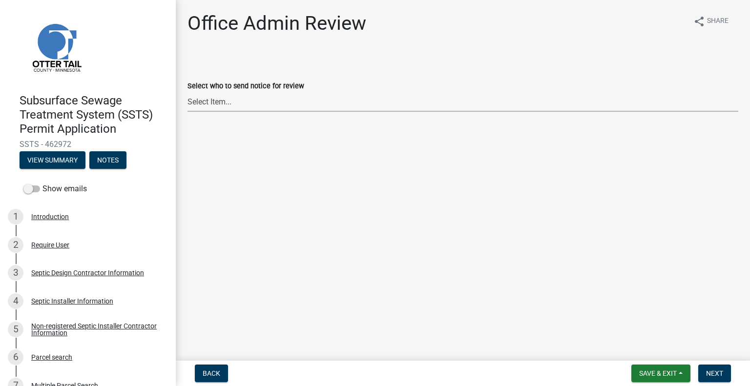
click at [234, 102] on select "Select Item... Alexis Newark (anewark@ottertailcounty.gov) Amy Busko (abusko@ot…" at bounding box center [462, 102] width 551 height 20
click at [187, 92] on select "Select Item... Alexis Newark (anewark@ottertailcounty.gov) Amy Busko (abusko@ot…" at bounding box center [462, 102] width 551 height 20
select select "587f38f5-c90e-4c12-9e10-d3e23909bbca"
click at [711, 367] on button "Next" at bounding box center [714, 374] width 33 height 18
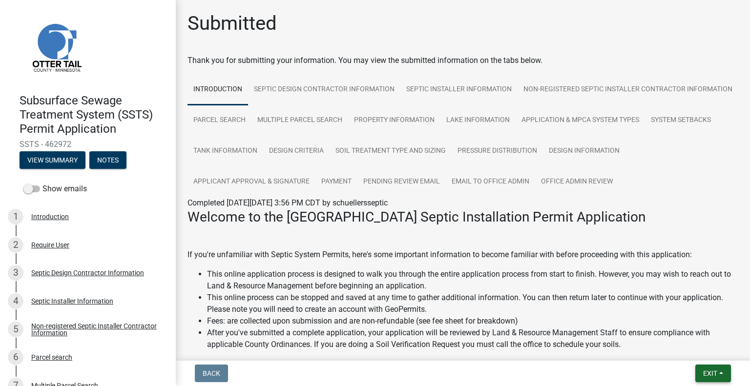
click at [713, 371] on span "Exit" at bounding box center [710, 374] width 14 height 8
click at [683, 348] on button "Save & Exit" at bounding box center [692, 347] width 78 height 23
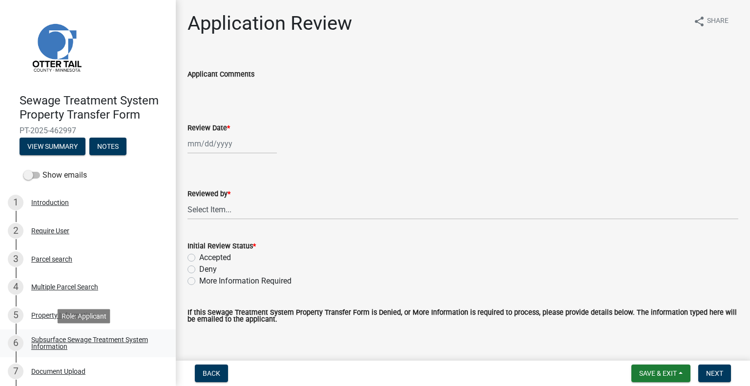
click at [102, 342] on div "Subsurface Sewage Treatment System Information" at bounding box center [95, 343] width 129 height 14
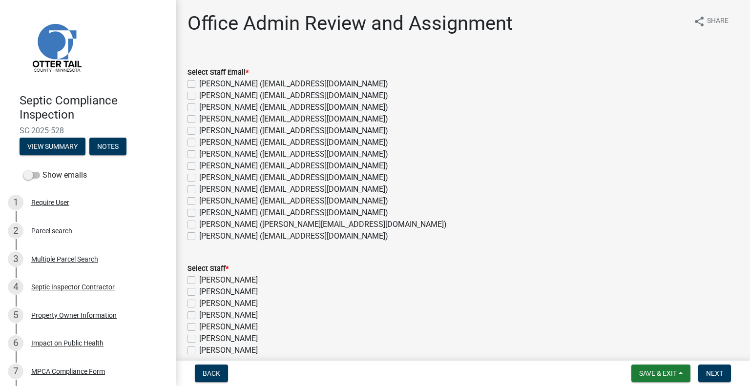
click at [232, 213] on label "[PERSON_NAME] ([EMAIL_ADDRESS][DOMAIN_NAME])" at bounding box center [293, 213] width 189 height 12
click at [206, 213] on input "[PERSON_NAME] ([EMAIL_ADDRESS][DOMAIN_NAME])" at bounding box center [202, 210] width 6 height 6
checkbox input "true"
checkbox input "false"
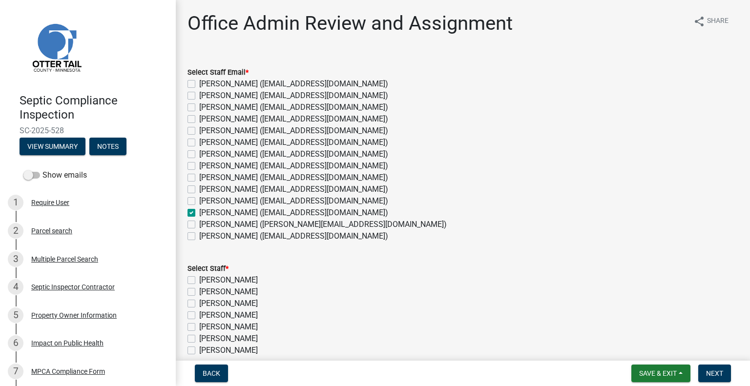
checkbox input "false"
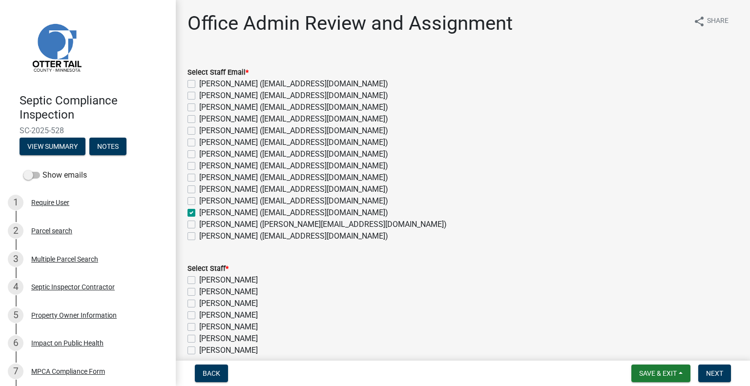
checkbox input "false"
checkbox input "true"
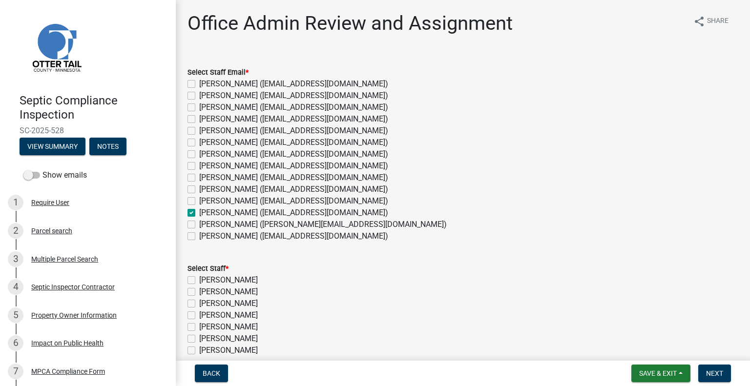
checkbox input "false"
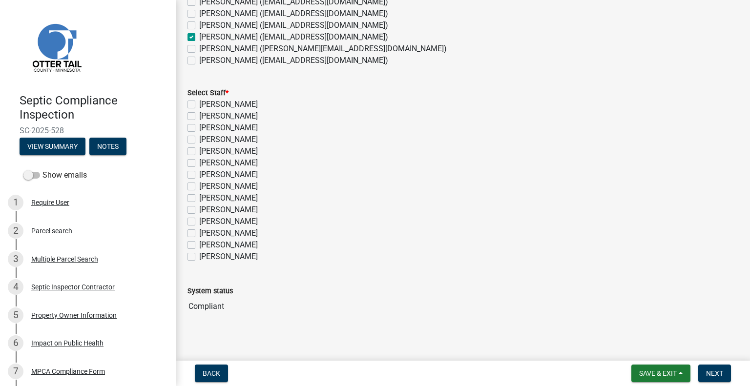
scroll to position [181, 0]
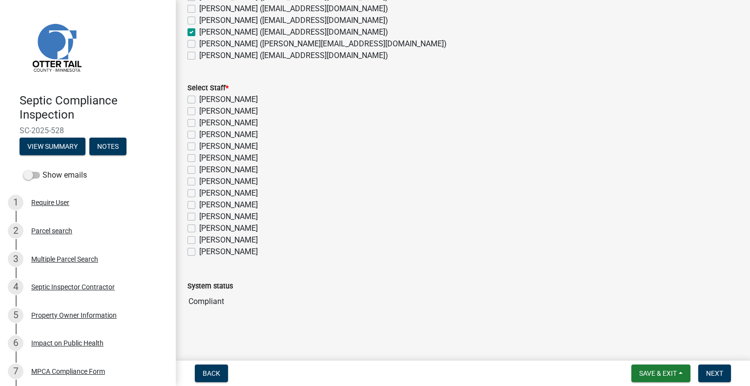
click at [243, 232] on label "[PERSON_NAME]" at bounding box center [228, 229] width 59 height 12
click at [206, 229] on input "[PERSON_NAME]" at bounding box center [202, 226] width 6 height 6
checkbox input "true"
checkbox input "false"
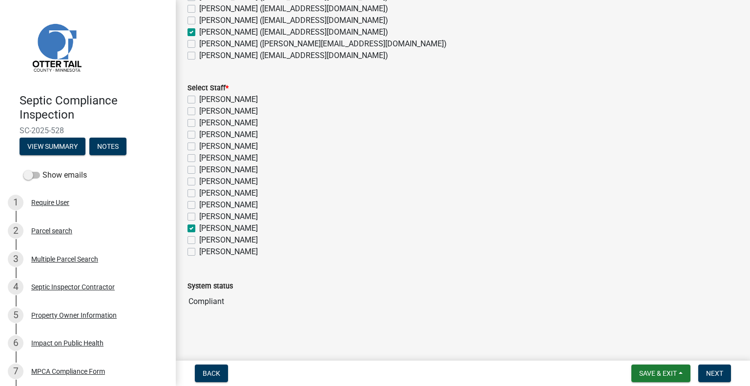
checkbox input "false"
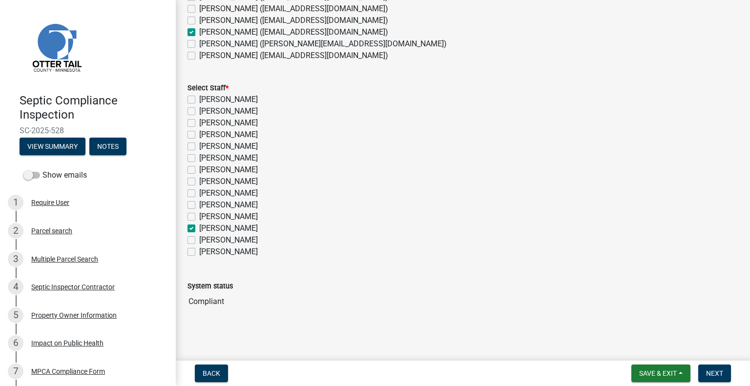
checkbox input "false"
checkbox input "true"
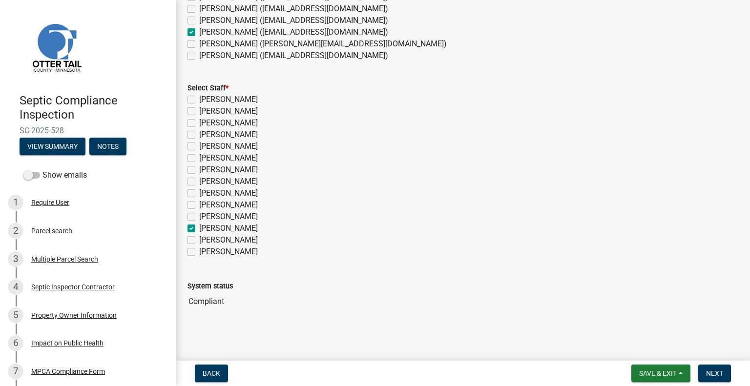
checkbox input "false"
click at [712, 371] on span "Next" at bounding box center [714, 374] width 17 height 8
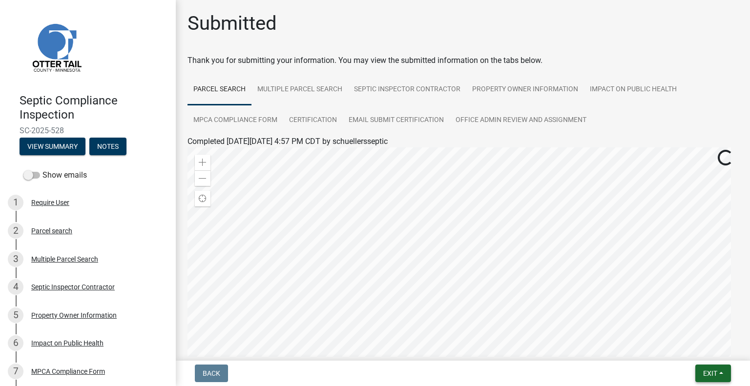
click at [721, 372] on button "Exit" at bounding box center [713, 374] width 36 height 18
click at [685, 351] on button "Save & Exit" at bounding box center [692, 347] width 78 height 23
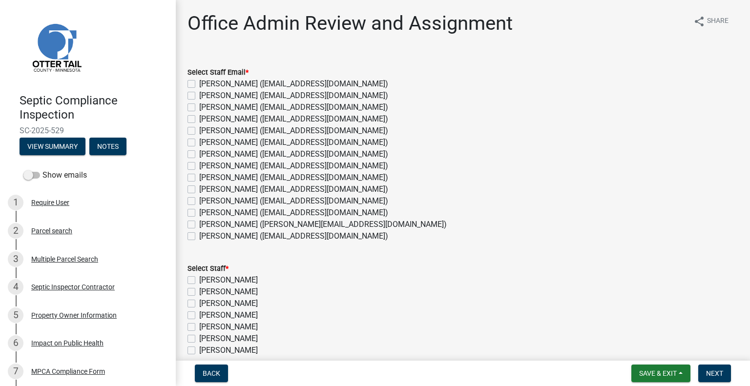
click at [232, 210] on label "[PERSON_NAME] ([EMAIL_ADDRESS][DOMAIN_NAME])" at bounding box center [293, 213] width 189 height 12
click at [206, 210] on input "[PERSON_NAME] ([EMAIL_ADDRESS][DOMAIN_NAME])" at bounding box center [202, 210] width 6 height 6
checkbox input "true"
checkbox input "false"
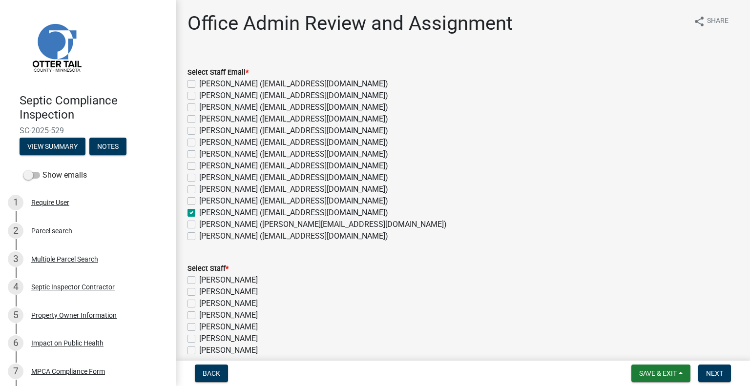
checkbox input "false"
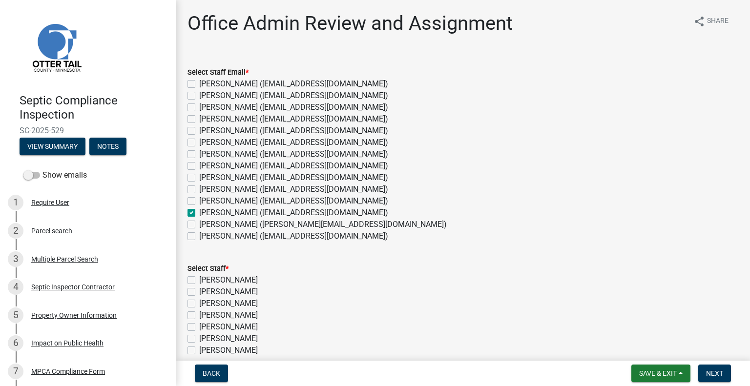
checkbox input "false"
checkbox input "true"
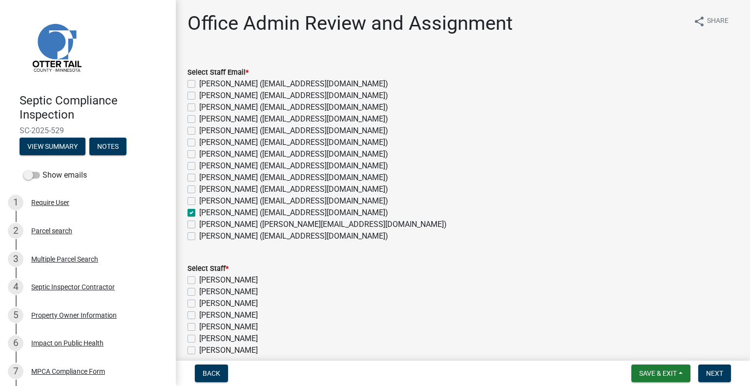
checkbox input "false"
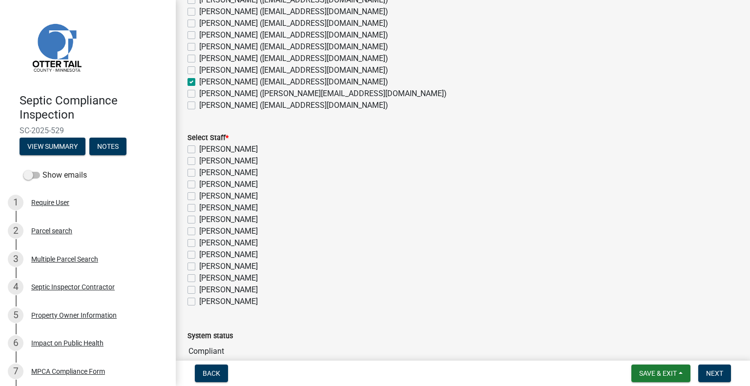
scroll to position [98, 0]
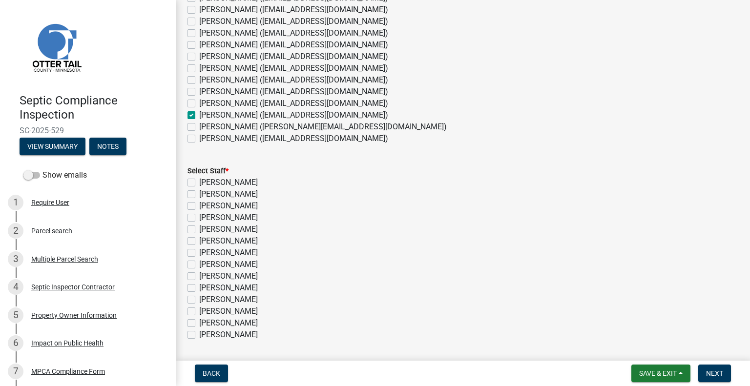
click at [232, 310] on label "[PERSON_NAME]" at bounding box center [228, 312] width 59 height 12
click at [206, 310] on input "[PERSON_NAME]" at bounding box center [202, 309] width 6 height 6
checkbox input "true"
checkbox input "false"
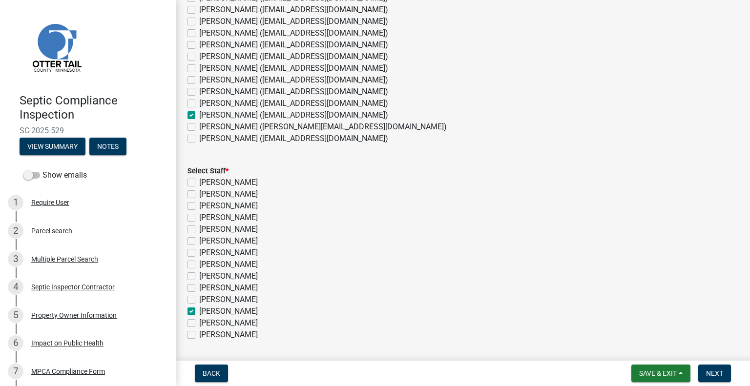
checkbox input "false"
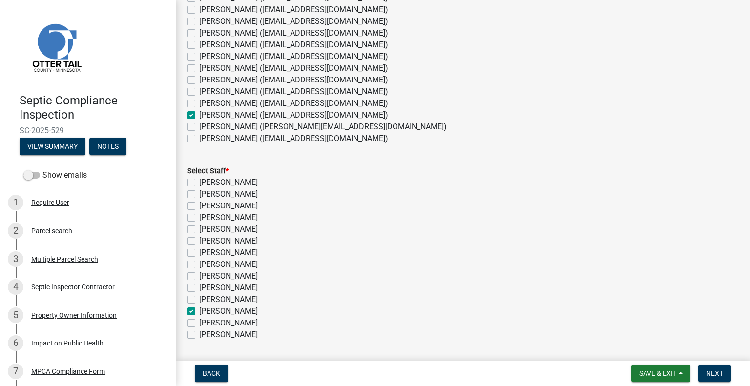
checkbox input "false"
checkbox input "true"
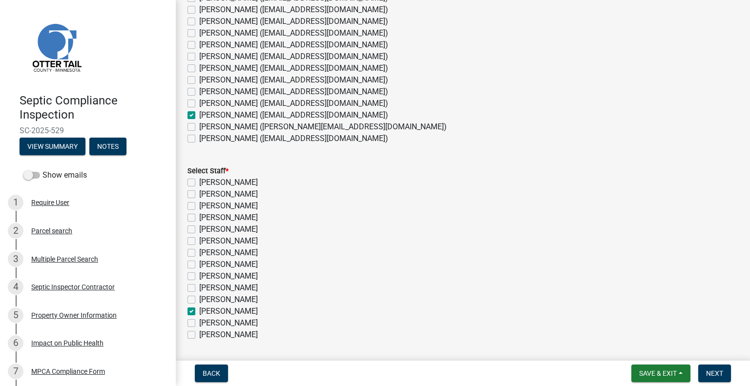
checkbox input "false"
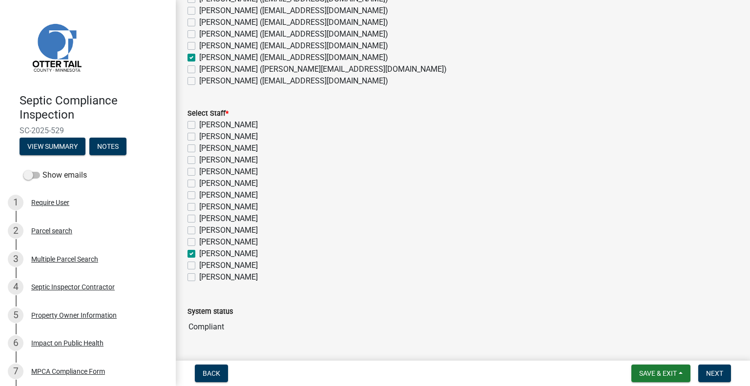
scroll to position [181, 0]
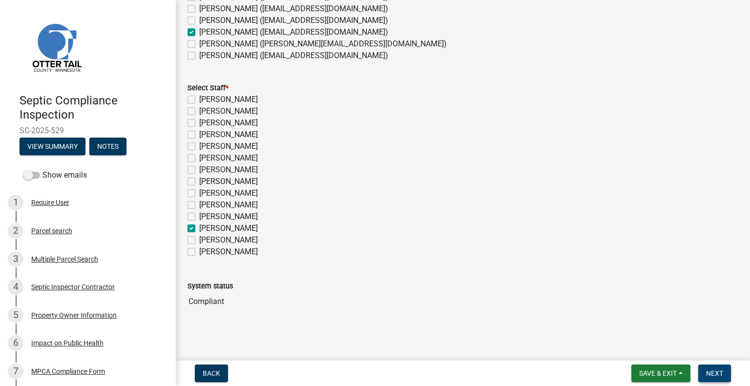
click at [717, 368] on button "Next" at bounding box center [714, 374] width 33 height 18
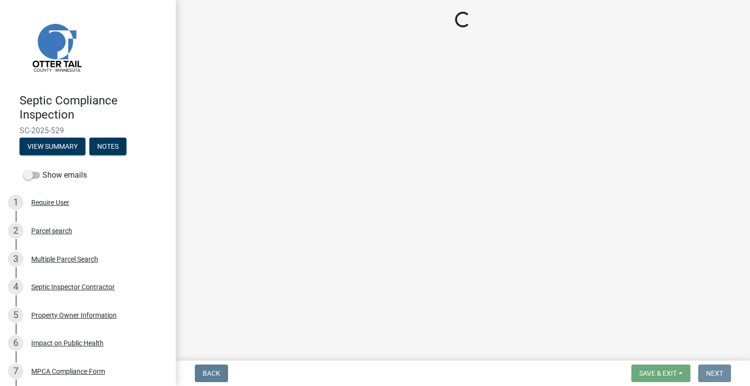
scroll to position [0, 0]
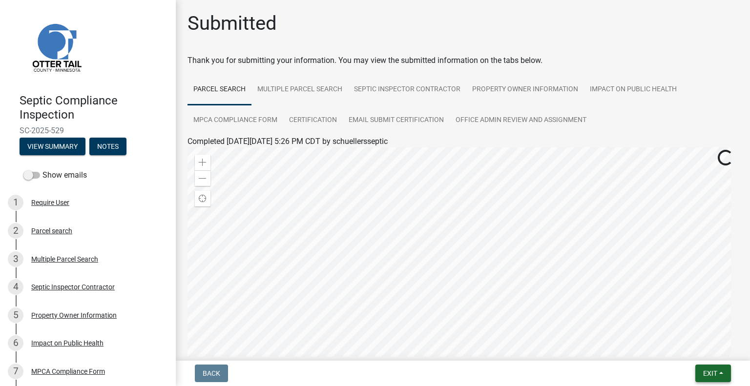
drag, startPoint x: 705, startPoint y: 375, endPoint x: 707, endPoint y: 368, distance: 7.6
click at [705, 375] on span "Exit" at bounding box center [710, 374] width 14 height 8
click at [693, 352] on button "Save & Exit" at bounding box center [692, 347] width 78 height 23
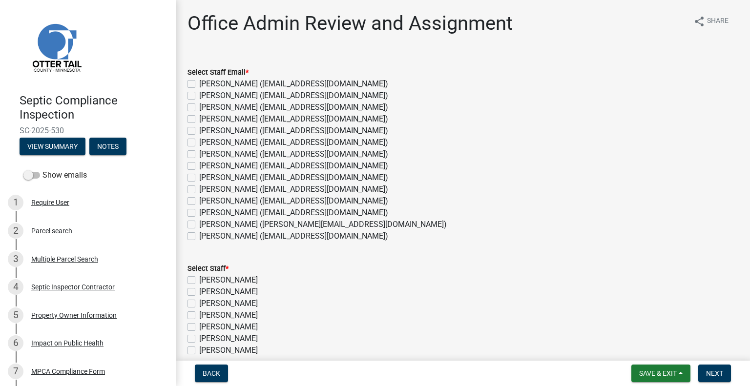
click at [222, 210] on label "[PERSON_NAME] ([EMAIL_ADDRESS][DOMAIN_NAME])" at bounding box center [293, 213] width 189 height 12
click at [206, 210] on input "[PERSON_NAME] ([EMAIL_ADDRESS][DOMAIN_NAME])" at bounding box center [202, 210] width 6 height 6
checkbox input "true"
checkbox input "false"
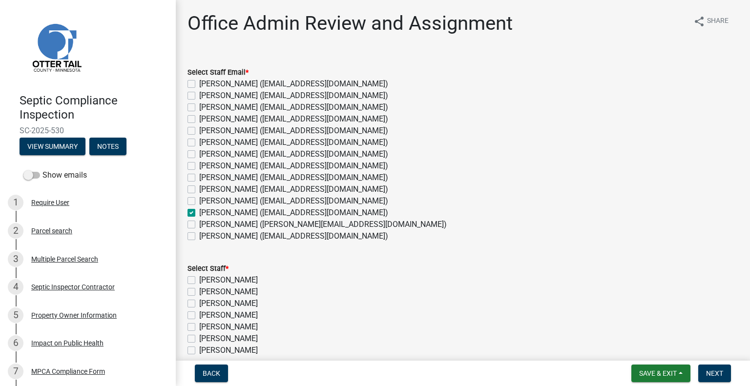
checkbox input "false"
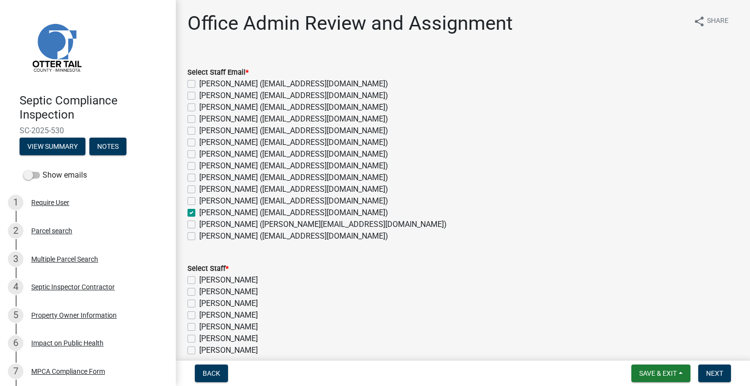
checkbox input "false"
checkbox input "true"
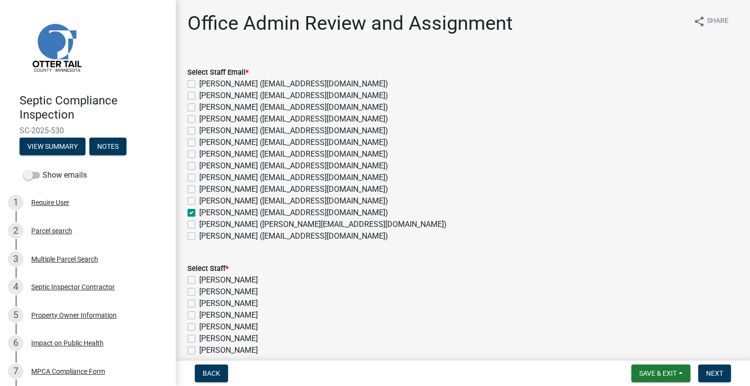
checkbox input "false"
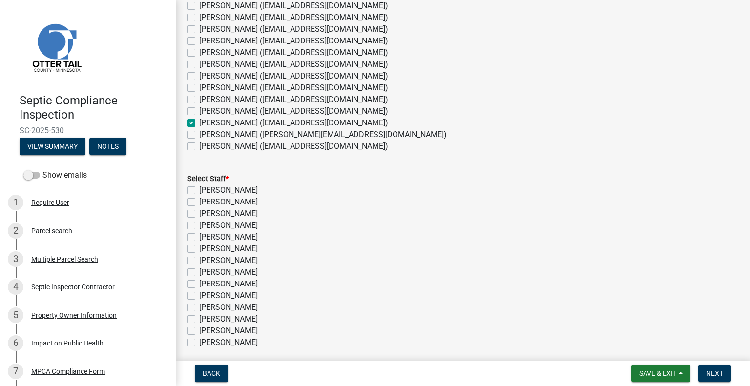
scroll to position [98, 0]
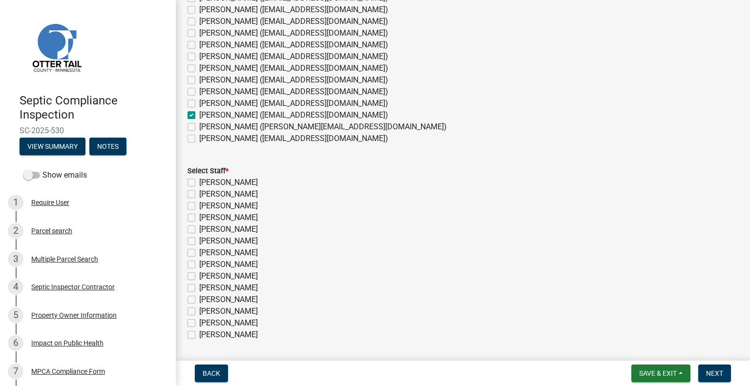
click at [226, 308] on label "[PERSON_NAME]" at bounding box center [228, 312] width 59 height 12
click at [206, 308] on input "[PERSON_NAME]" at bounding box center [202, 309] width 6 height 6
checkbox input "true"
checkbox input "false"
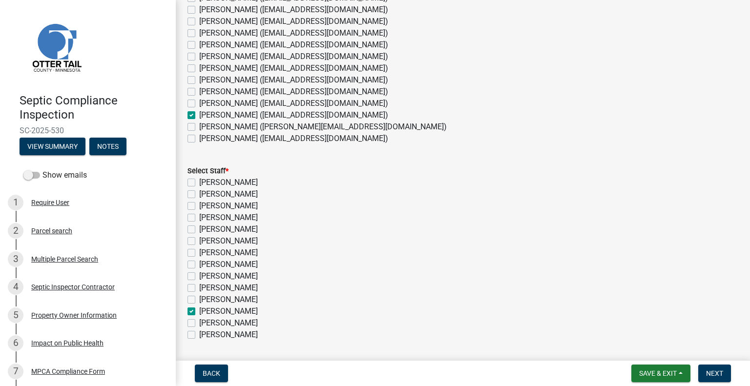
checkbox input "false"
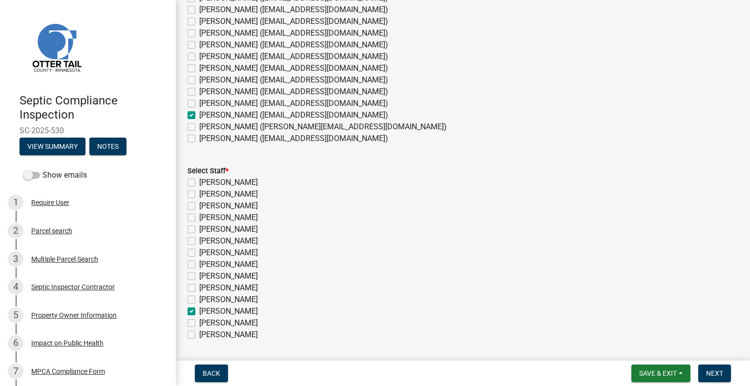
checkbox input "false"
checkbox input "true"
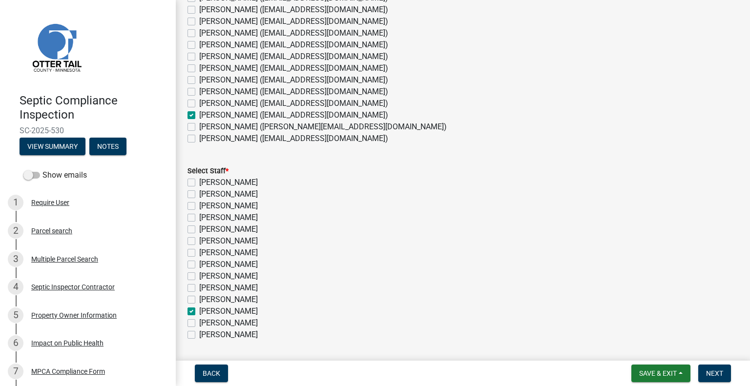
checkbox input "false"
click at [712, 370] on span "Next" at bounding box center [714, 374] width 17 height 8
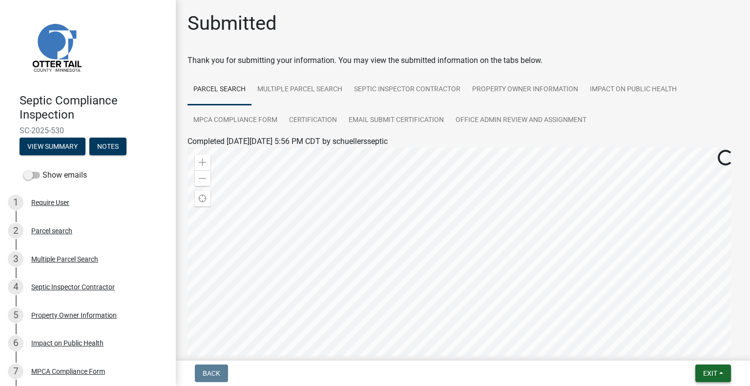
drag, startPoint x: 713, startPoint y: 372, endPoint x: 708, endPoint y: 367, distance: 6.6
click at [713, 372] on span "Exit" at bounding box center [710, 374] width 14 height 8
click at [695, 354] on button "Save & Exit" at bounding box center [692, 347] width 78 height 23
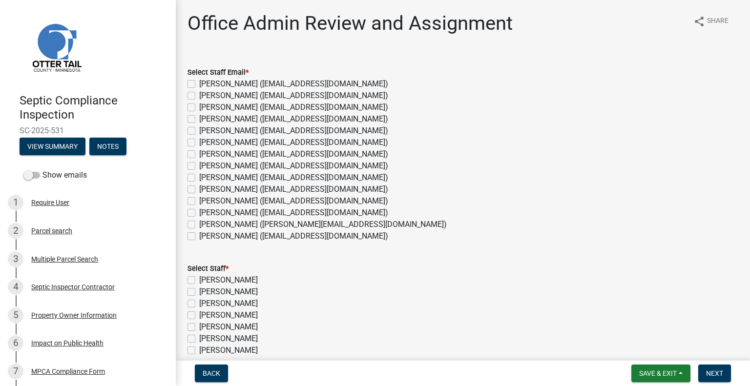
click at [266, 213] on label "[PERSON_NAME] ([EMAIL_ADDRESS][DOMAIN_NAME])" at bounding box center [293, 213] width 189 height 12
click at [206, 213] on input "[PERSON_NAME] ([EMAIL_ADDRESS][DOMAIN_NAME])" at bounding box center [202, 210] width 6 height 6
checkbox input "true"
checkbox input "false"
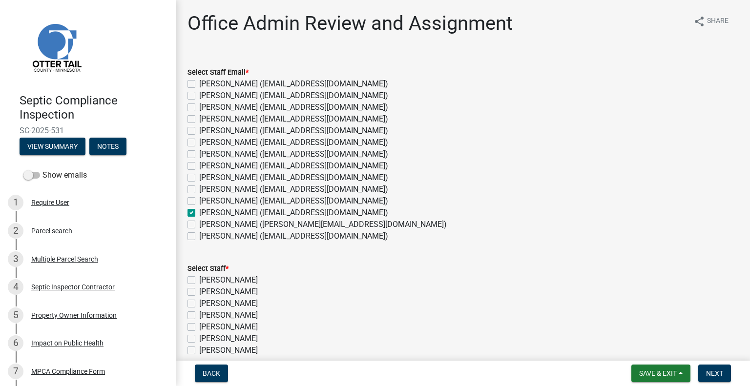
checkbox input "false"
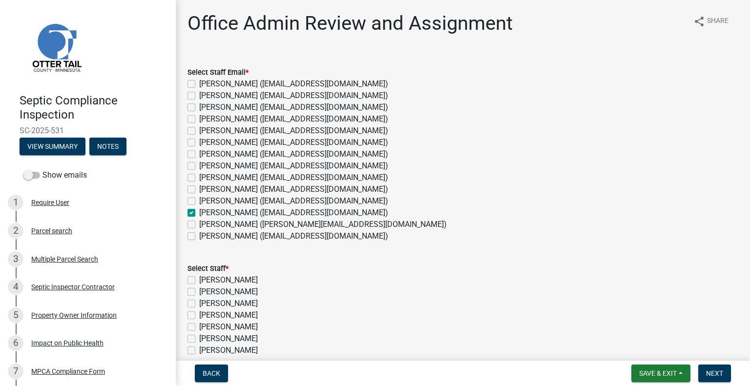
checkbox input "false"
checkbox input "true"
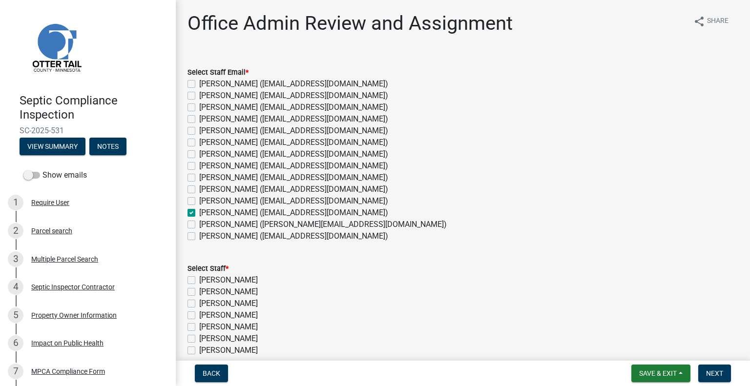
checkbox input "false"
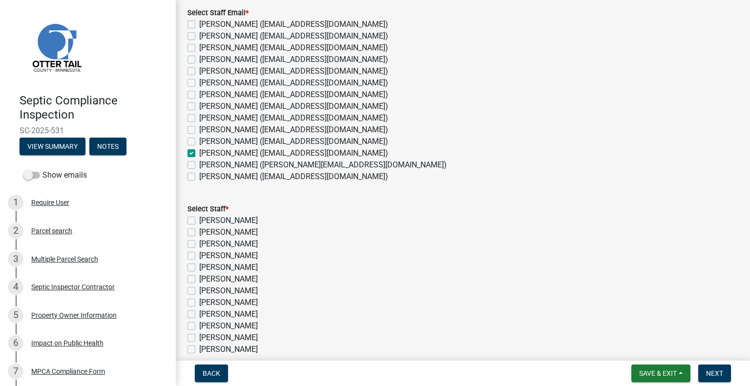
scroll to position [98, 0]
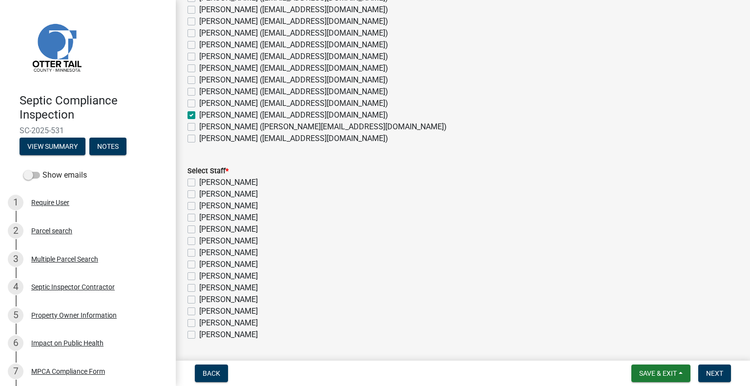
click at [233, 312] on label "[PERSON_NAME]" at bounding box center [228, 312] width 59 height 12
click at [206, 312] on input "[PERSON_NAME]" at bounding box center [202, 309] width 6 height 6
checkbox input "true"
checkbox input "false"
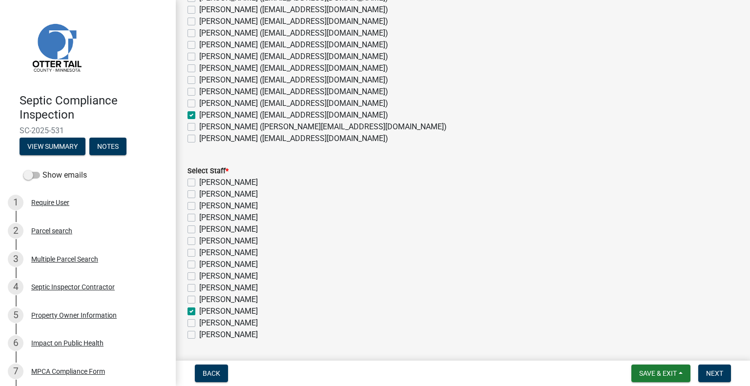
checkbox input "false"
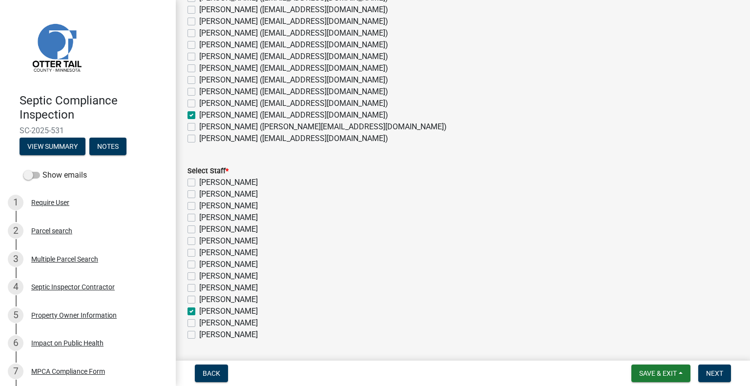
checkbox input "false"
checkbox input "true"
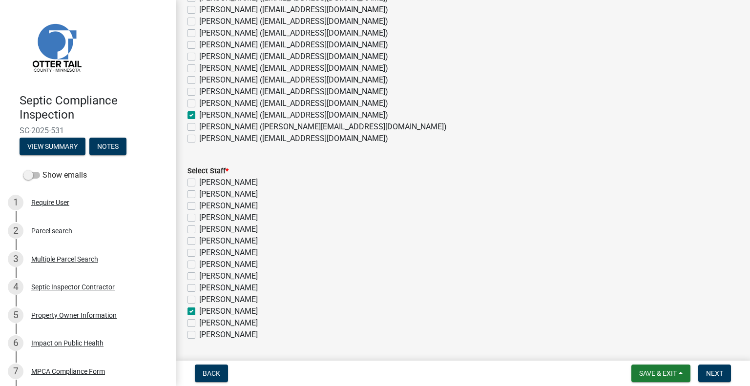
checkbox input "false"
click at [715, 371] on span "Next" at bounding box center [714, 374] width 17 height 8
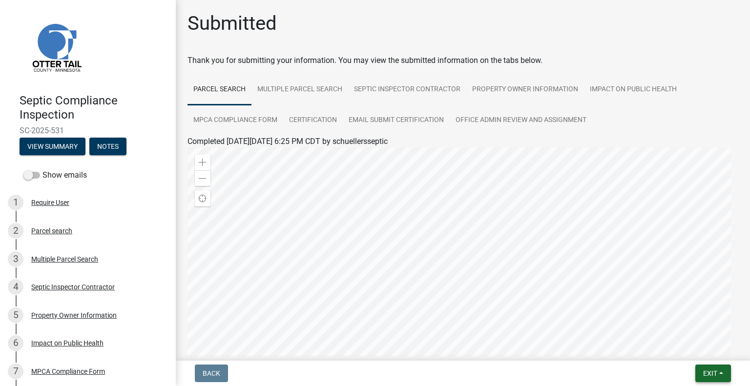
click at [702, 369] on button "Exit" at bounding box center [713, 374] width 36 height 18
click at [695, 349] on button "Save & Exit" at bounding box center [692, 347] width 78 height 23
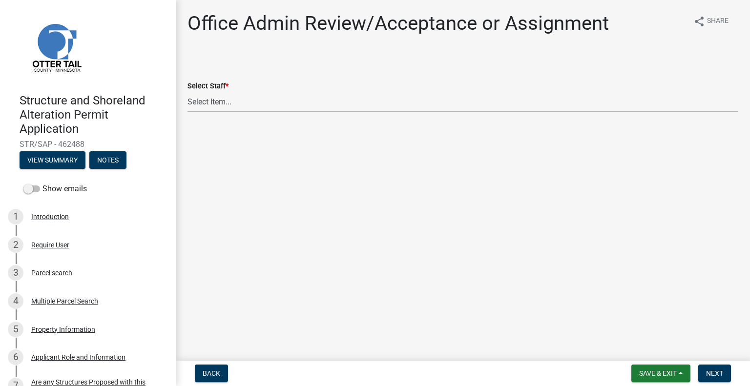
click at [258, 99] on select "Select Item... [PERSON_NAME] ([EMAIL_ADDRESS][DOMAIN_NAME]) [PERSON_NAME] ([EMA…" at bounding box center [462, 102] width 551 height 20
click at [187, 92] on select "Select Item... [PERSON_NAME] ([EMAIL_ADDRESS][DOMAIN_NAME]) [PERSON_NAME] ([EMA…" at bounding box center [462, 102] width 551 height 20
select select "587f38f5-c90e-4c12-9e10-d3e23909bbca"
click at [724, 374] on button "Next" at bounding box center [714, 374] width 33 height 18
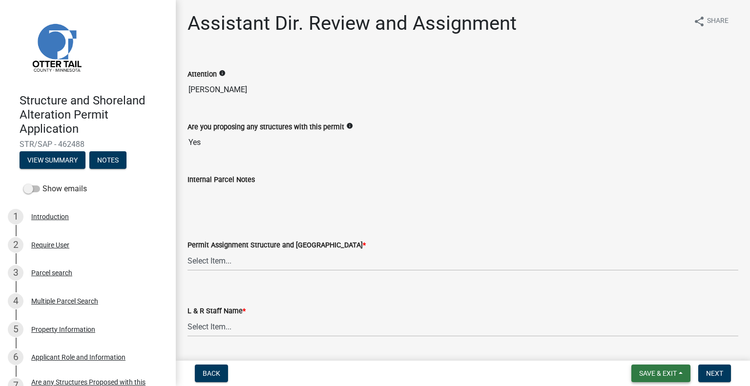
drag, startPoint x: 660, startPoint y: 375, endPoint x: 648, endPoint y: 365, distance: 15.9
click at [660, 375] on span "Save & Exit" at bounding box center [658, 374] width 38 height 8
click at [641, 347] on button "Save & Exit" at bounding box center [651, 347] width 78 height 23
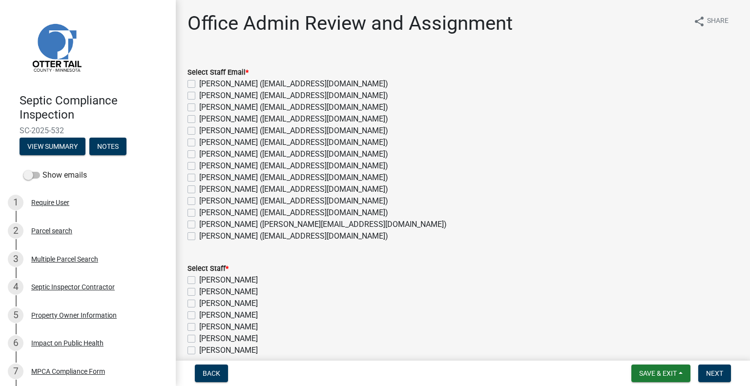
click at [248, 214] on label "[PERSON_NAME] ([EMAIL_ADDRESS][DOMAIN_NAME])" at bounding box center [293, 213] width 189 height 12
click at [206, 213] on input "[PERSON_NAME] ([EMAIL_ADDRESS][DOMAIN_NAME])" at bounding box center [202, 210] width 6 height 6
checkbox input "true"
checkbox input "false"
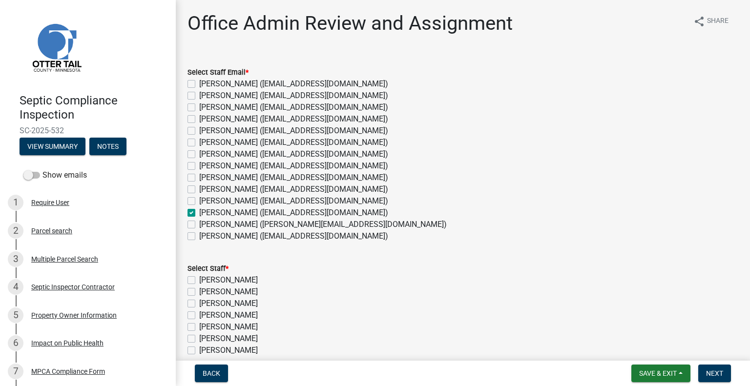
checkbox input "false"
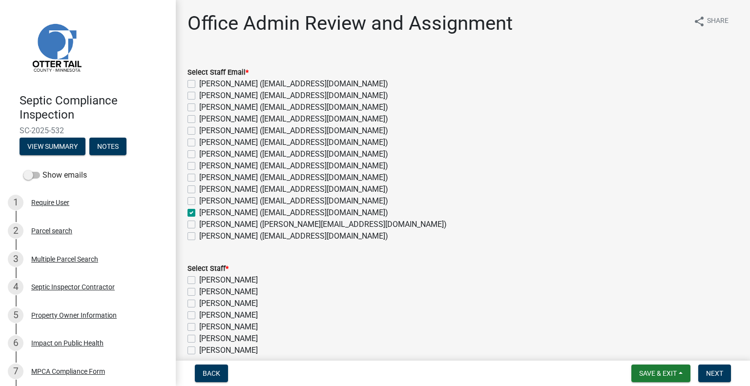
checkbox input "false"
checkbox input "true"
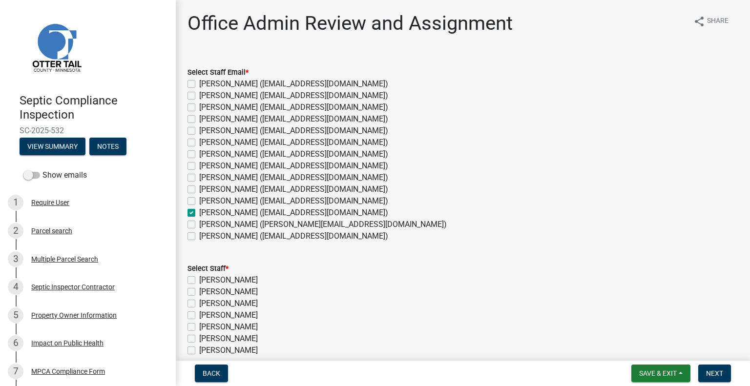
checkbox input "false"
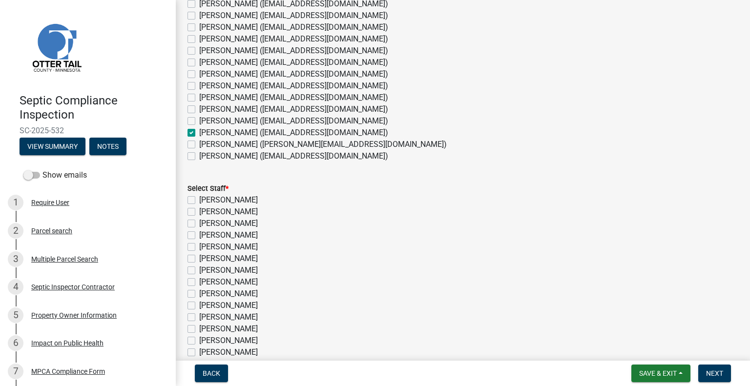
scroll to position [98, 0]
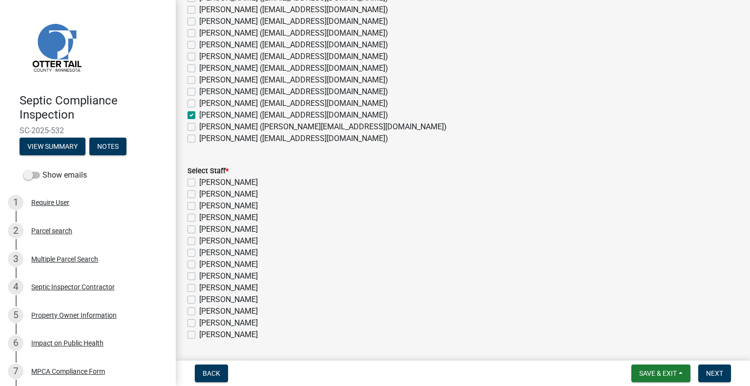
click at [234, 309] on label "[PERSON_NAME]" at bounding box center [228, 312] width 59 height 12
click at [206, 309] on input "[PERSON_NAME]" at bounding box center [202, 309] width 6 height 6
checkbox input "true"
checkbox input "false"
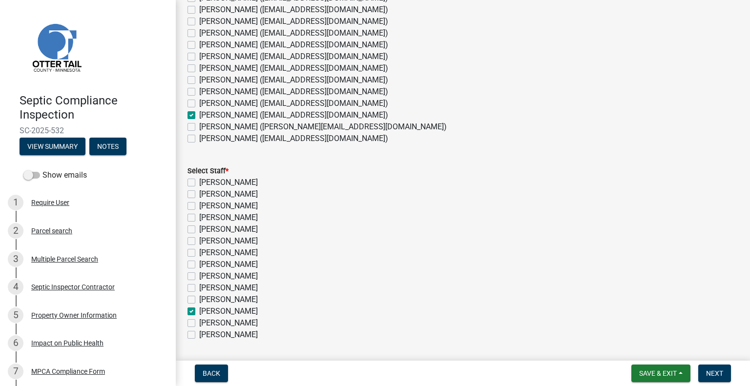
checkbox input "false"
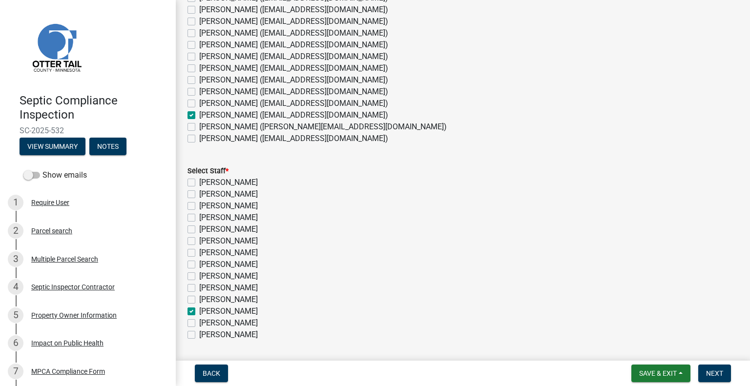
checkbox input "false"
checkbox input "true"
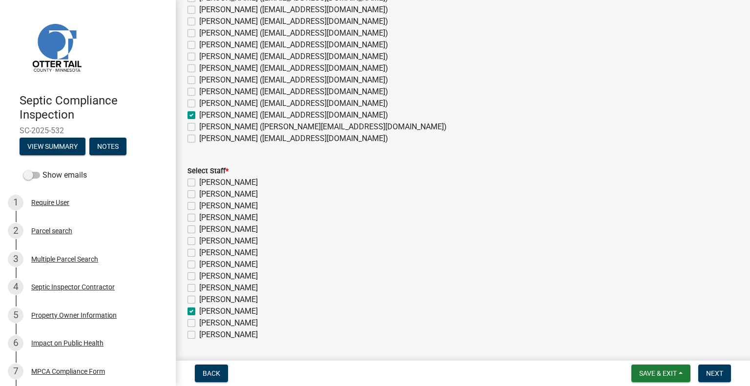
checkbox input "false"
click at [713, 366] on button "Next" at bounding box center [714, 374] width 33 height 18
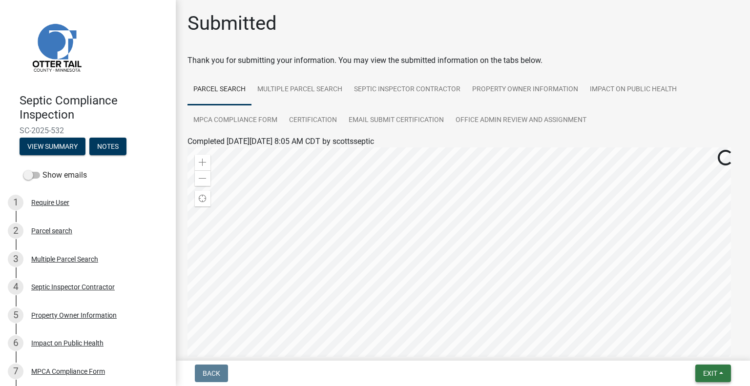
click at [726, 378] on button "Exit" at bounding box center [713, 374] width 36 height 18
click at [679, 350] on button "Save & Exit" at bounding box center [692, 347] width 78 height 23
